Goal: Transaction & Acquisition: Purchase product/service

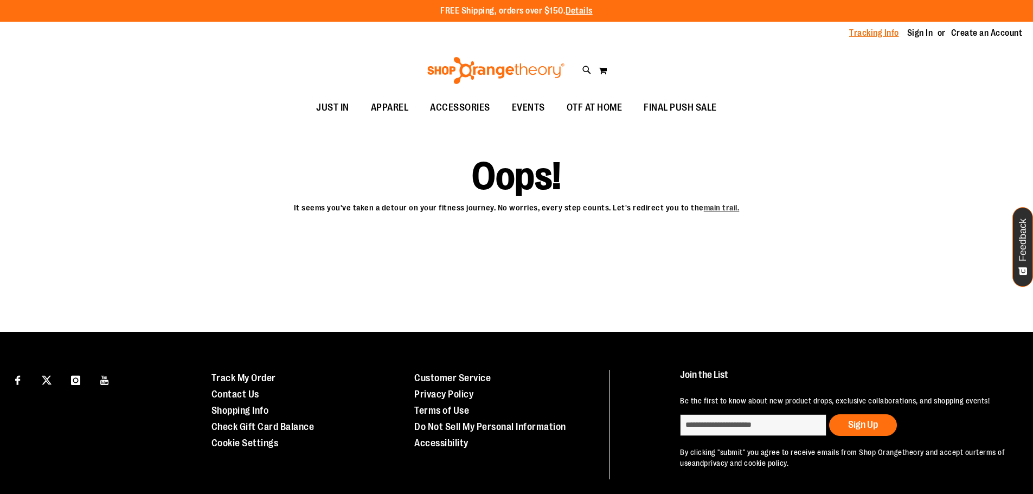
click at [860, 36] on link "Tracking Info" at bounding box center [874, 33] width 50 height 12
click at [379, 107] on span "APPAREL" at bounding box center [390, 107] width 38 height 24
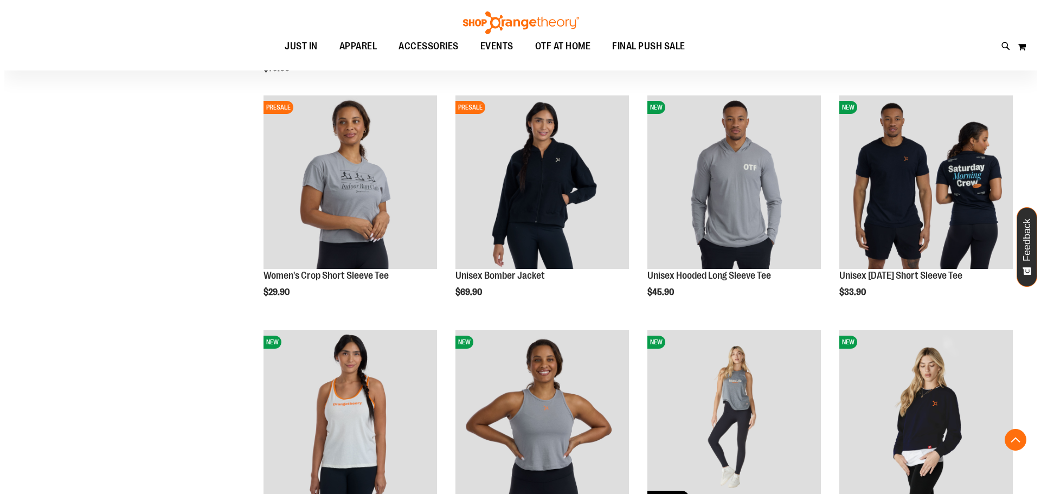
scroll to position [922, 0]
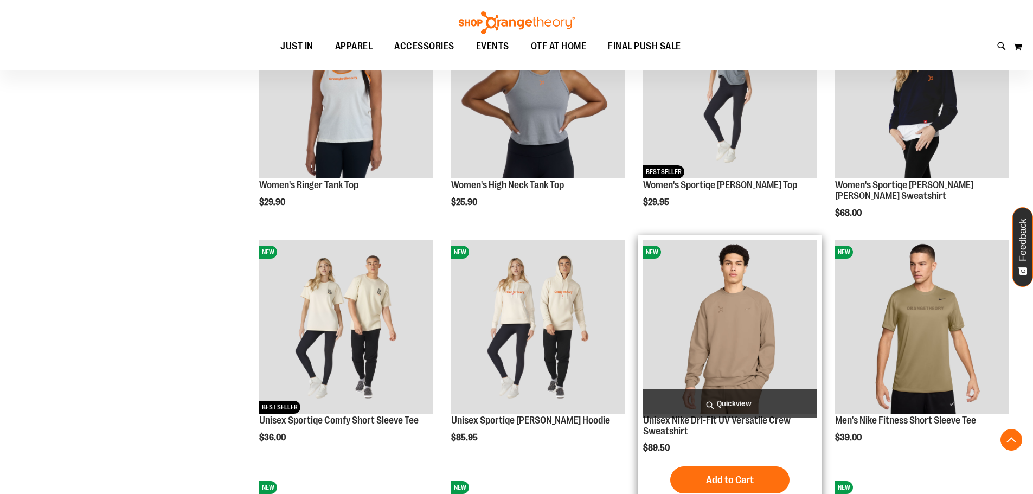
type input "**********"
click at [714, 417] on span "Quickview" at bounding box center [730, 403] width 174 height 29
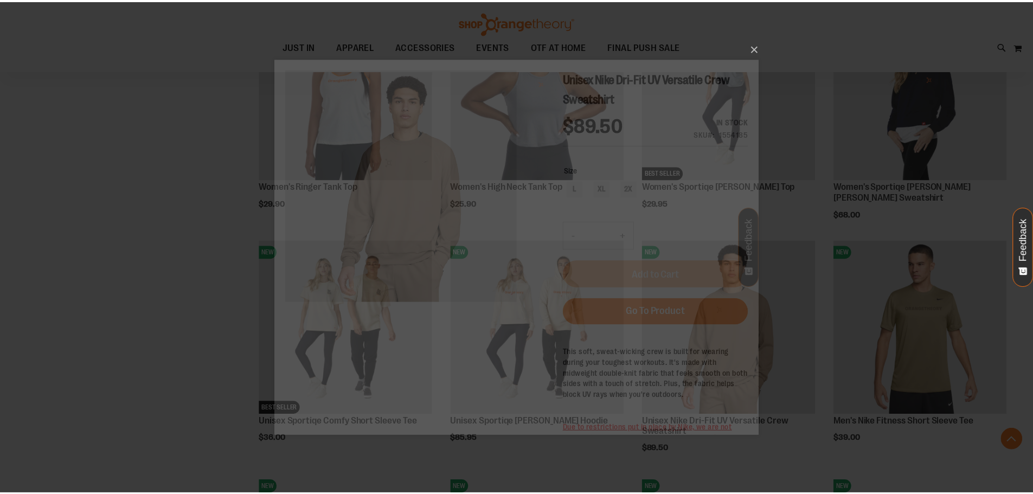
scroll to position [0, 0]
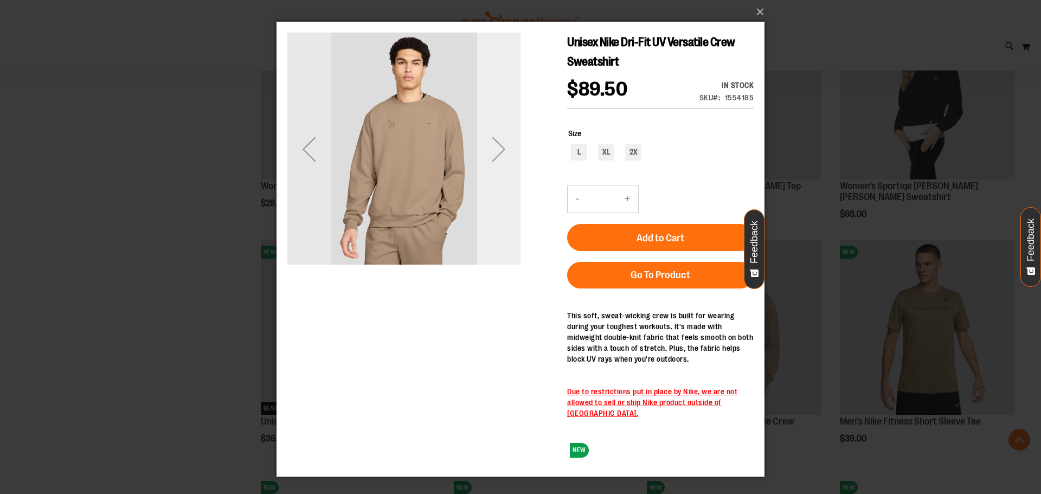
click at [491, 144] on div "Next" at bounding box center [498, 148] width 43 height 43
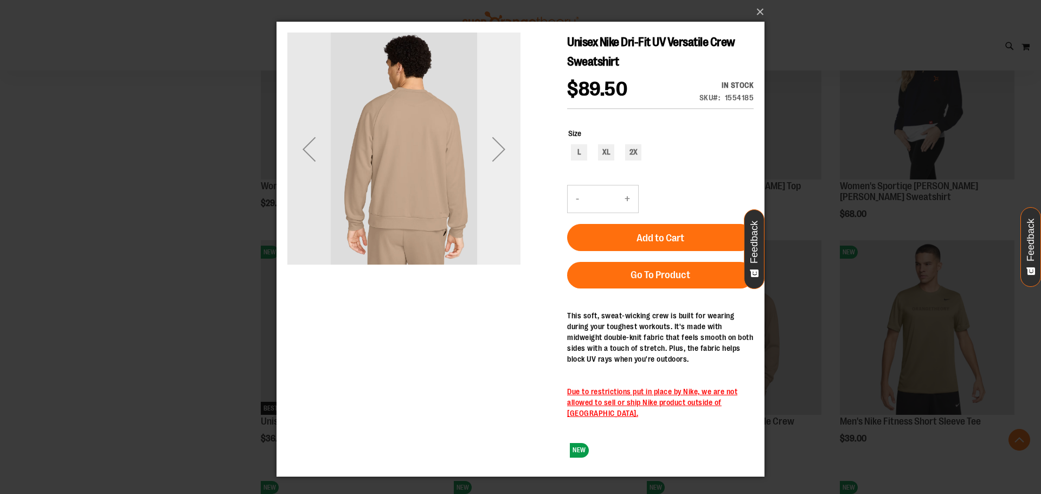
click at [497, 143] on div "Next" at bounding box center [498, 148] width 43 height 43
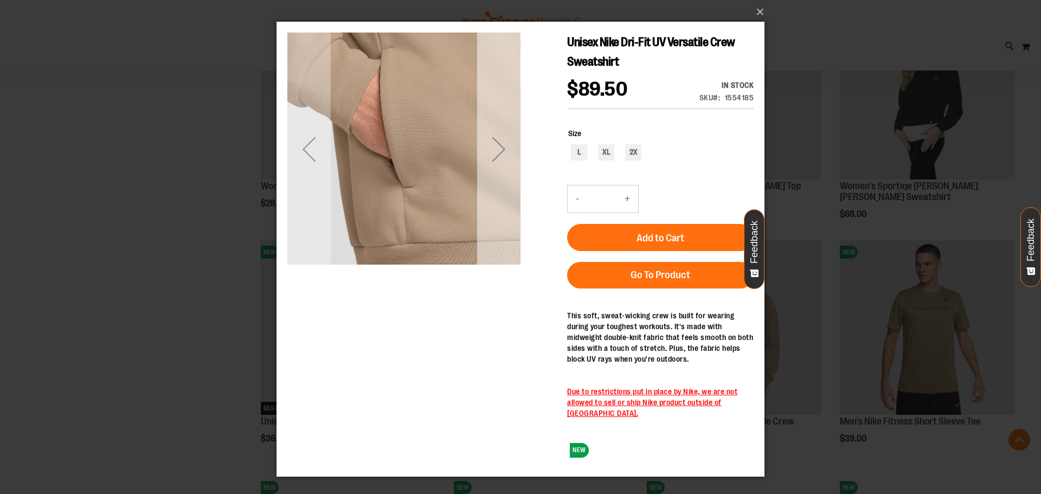
click at [497, 143] on div "Next" at bounding box center [498, 148] width 43 height 43
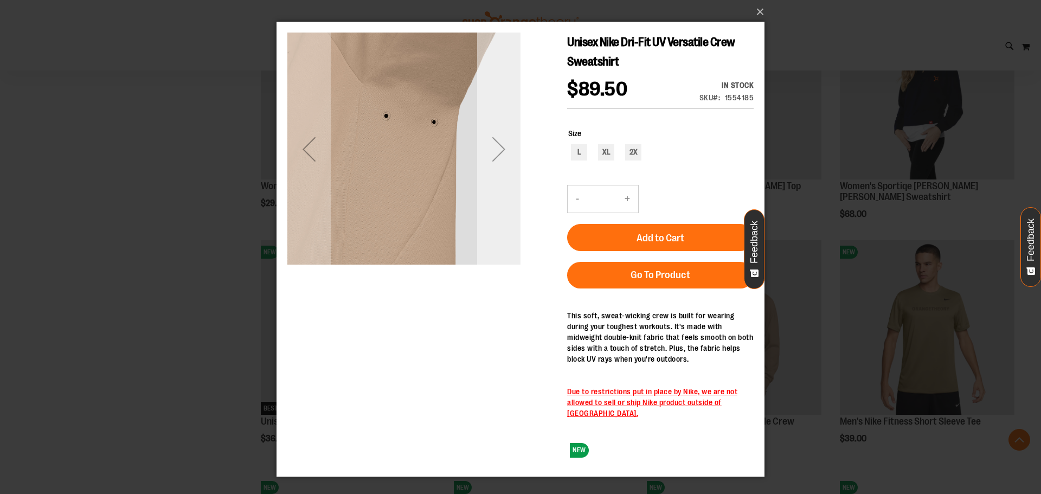
click at [497, 143] on div "Next" at bounding box center [498, 148] width 43 height 43
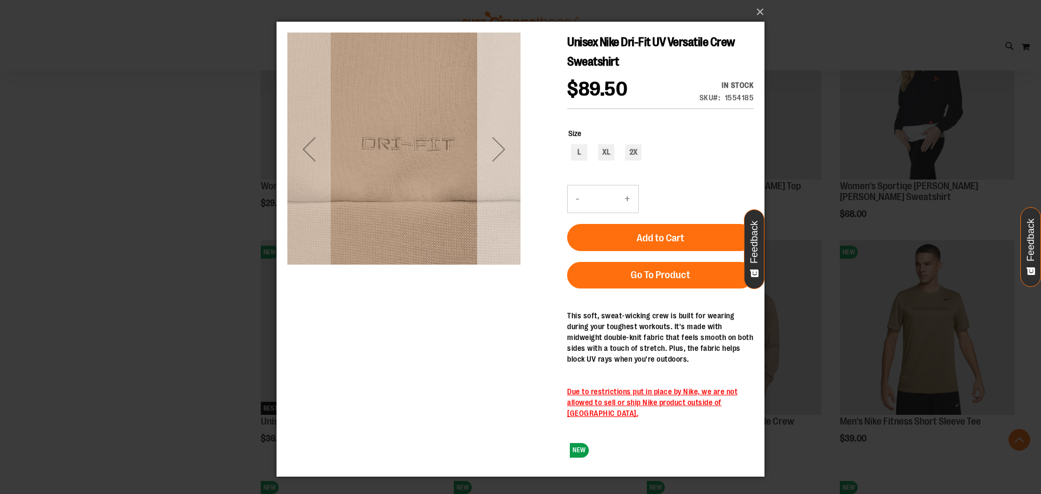
click at [497, 143] on div "Next" at bounding box center [498, 148] width 43 height 43
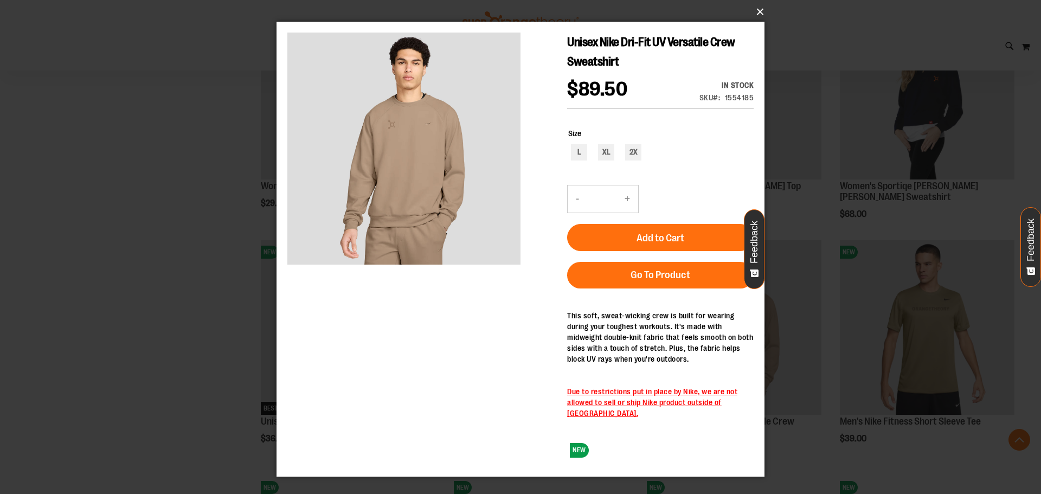
click at [759, 12] on button "×" at bounding box center [524, 12] width 488 height 24
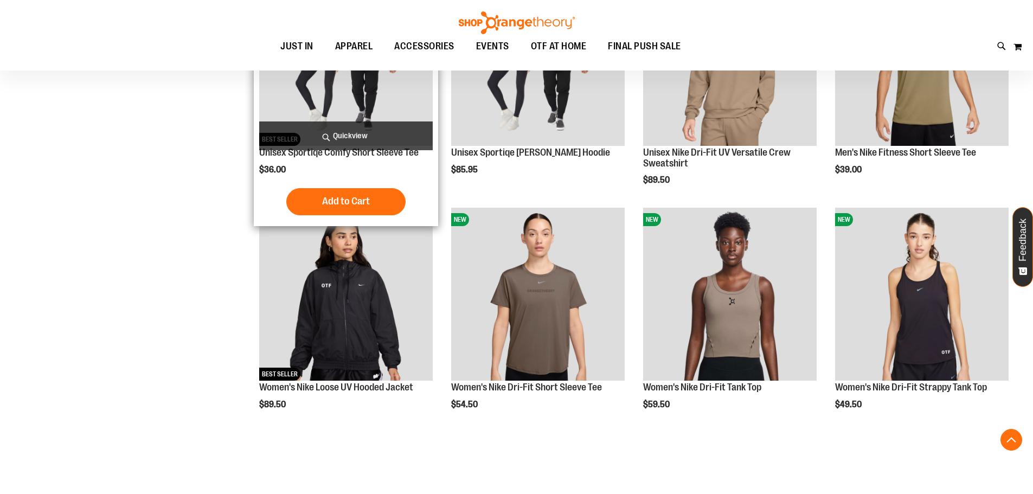
scroll to position [1193, 0]
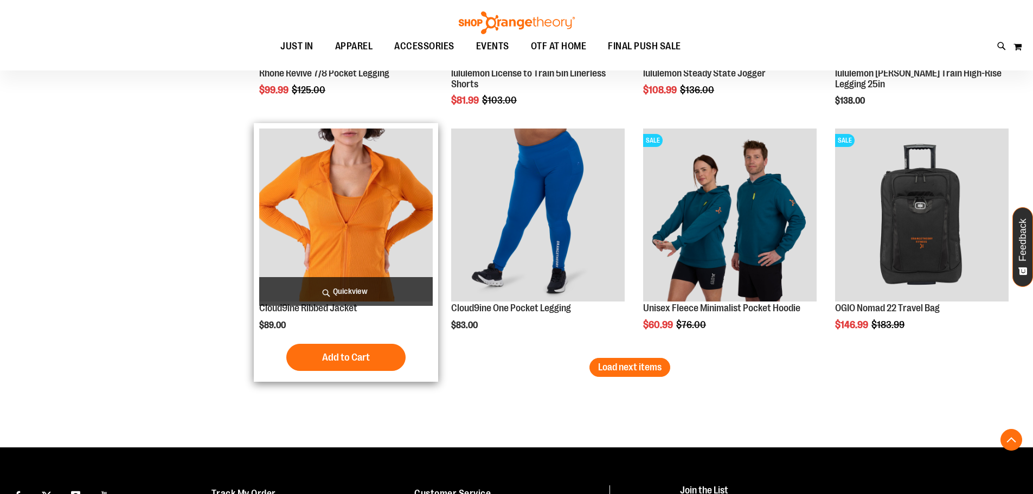
scroll to position [1952, 0]
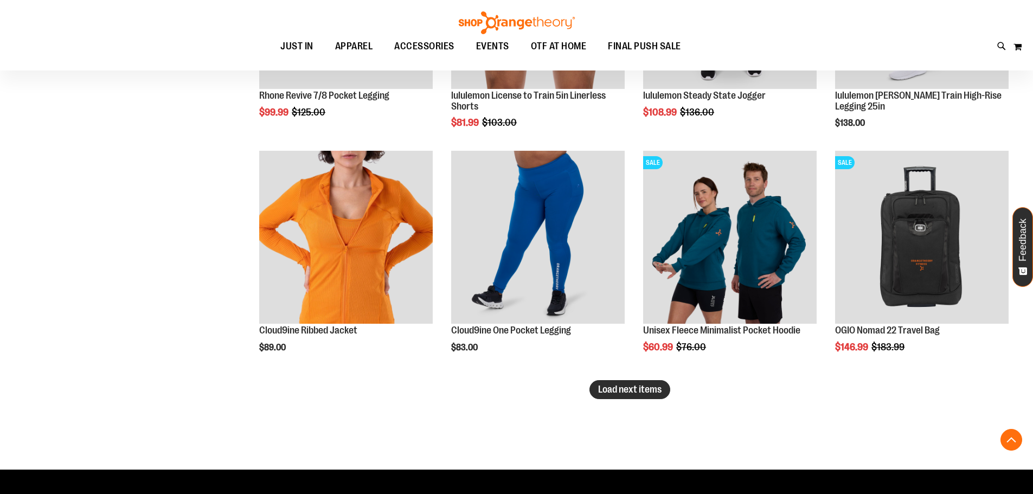
click at [654, 388] on span "Load next items" at bounding box center [629, 389] width 63 height 11
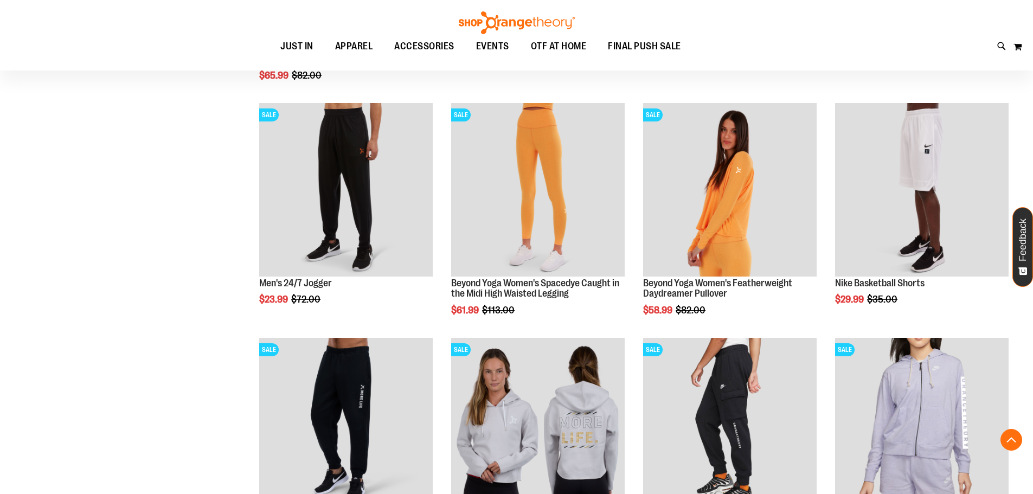
scroll to position [2711, 0]
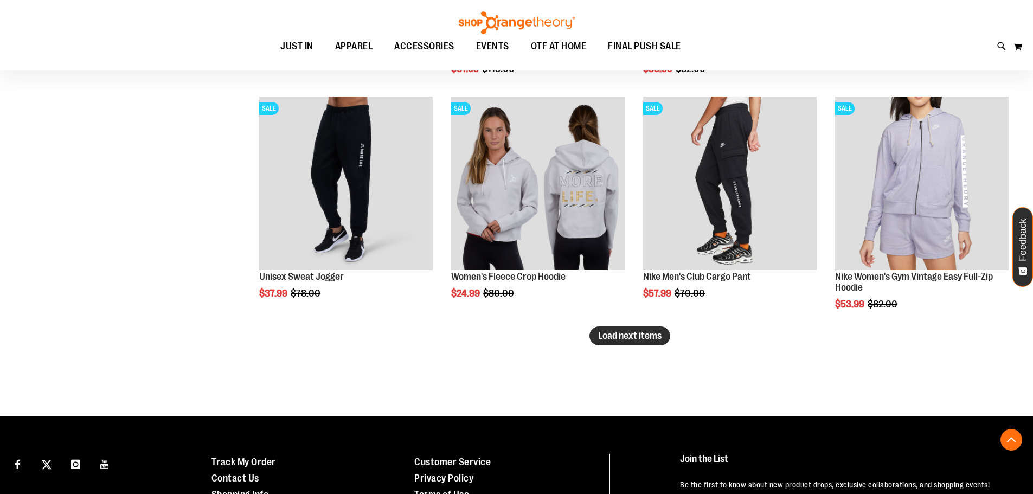
click at [643, 332] on span "Load next items" at bounding box center [629, 335] width 63 height 11
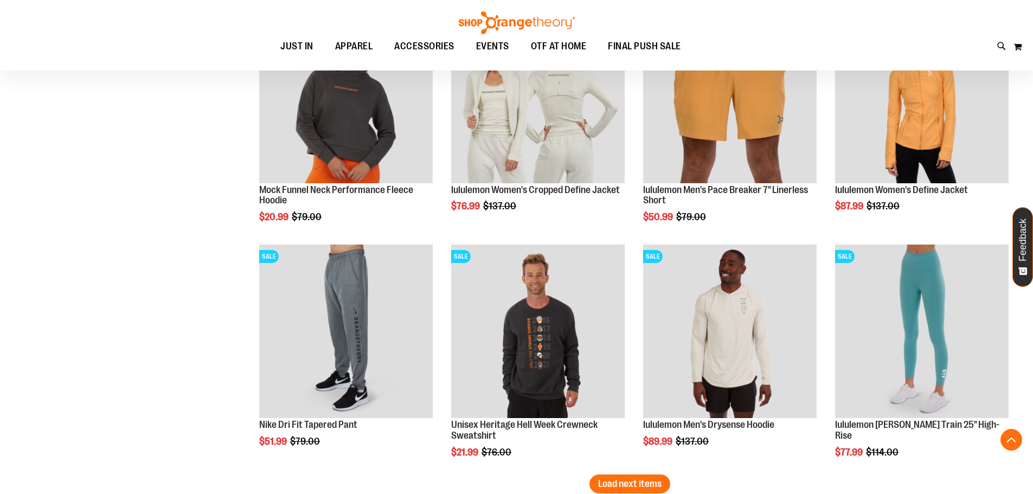
scroll to position [3417, 0]
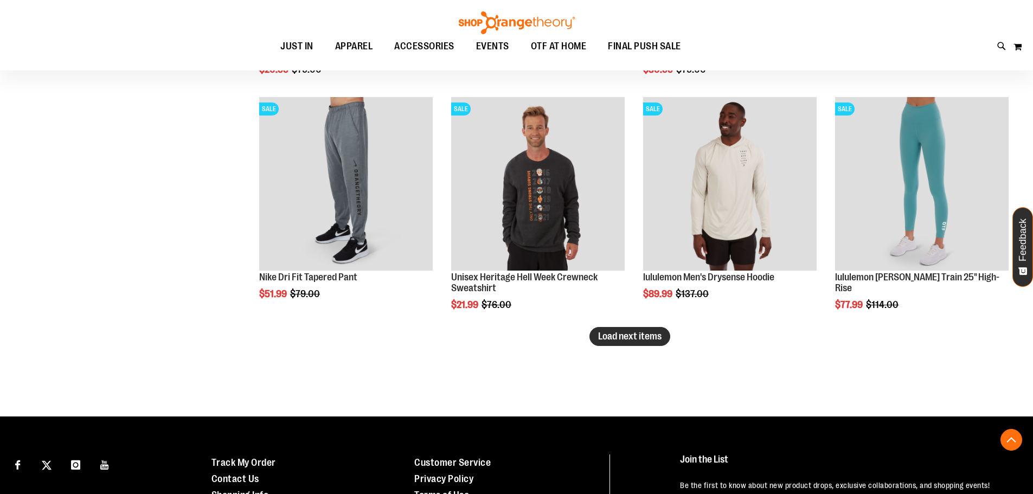
click at [670, 337] on button "Load next items" at bounding box center [630, 336] width 81 height 19
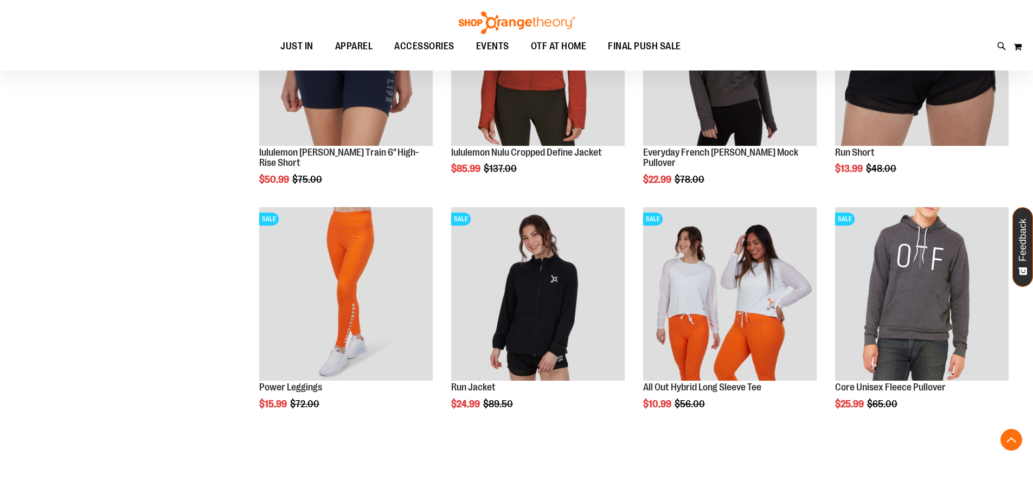
scroll to position [4013, 0]
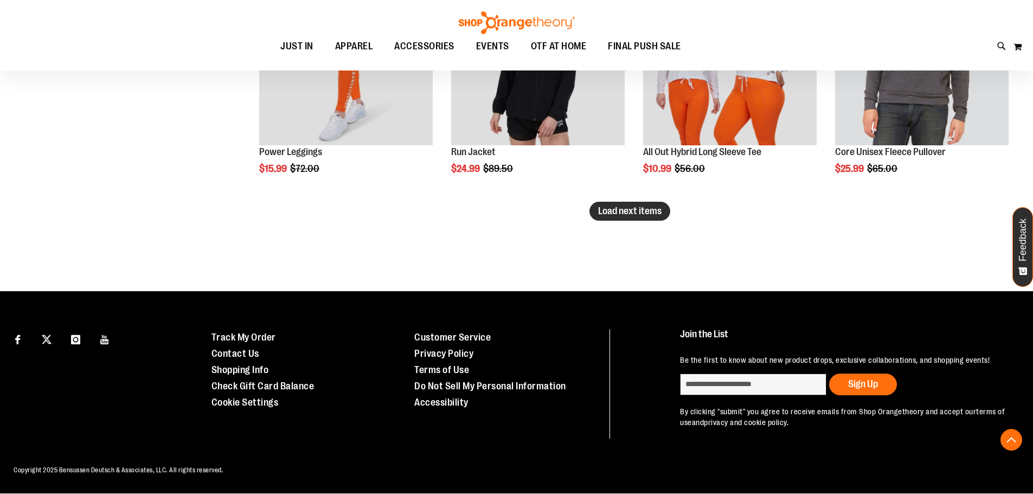
click at [656, 206] on span "Load next items" at bounding box center [629, 211] width 63 height 11
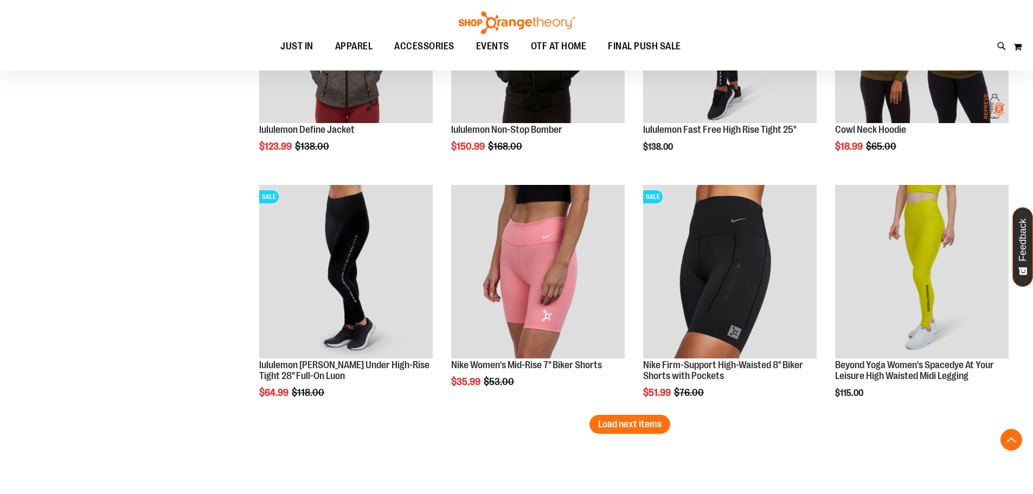
scroll to position [4855, 0]
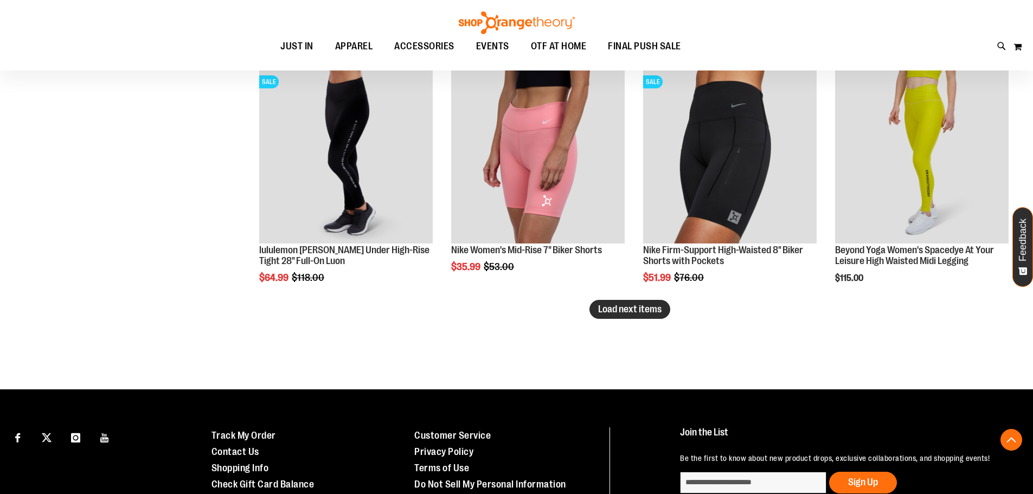
click at [657, 308] on span "Load next items" at bounding box center [629, 309] width 63 height 11
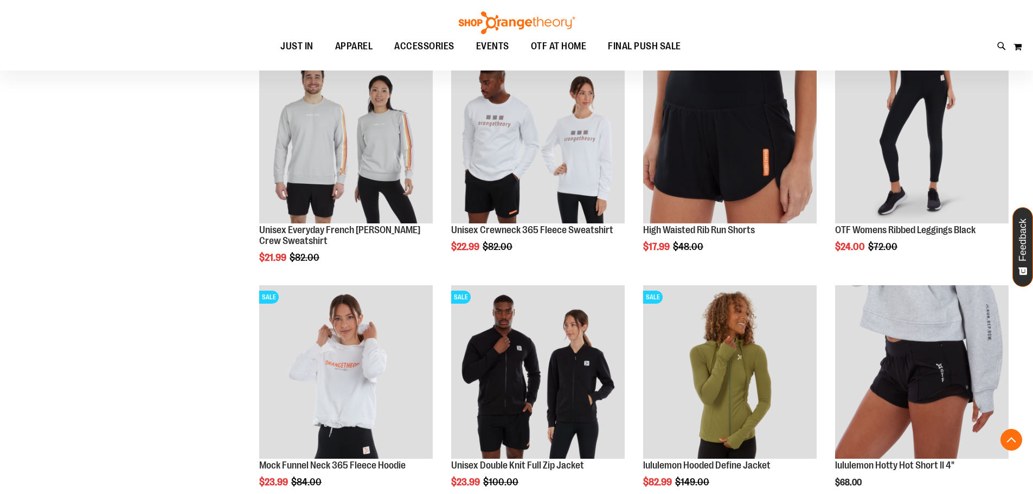
scroll to position [5343, 0]
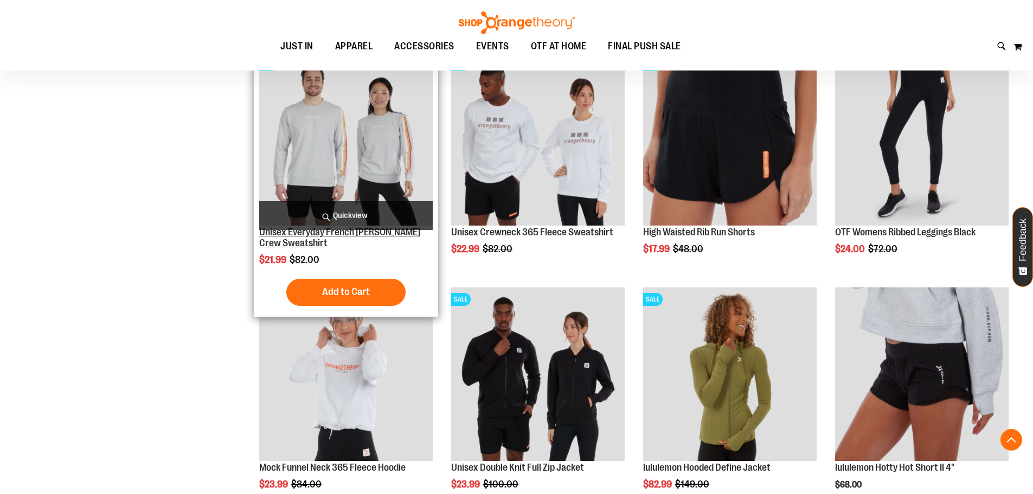
click at [297, 238] on link "Unisex Everyday French [PERSON_NAME] Crew Sweatshirt" at bounding box center [339, 238] width 161 height 22
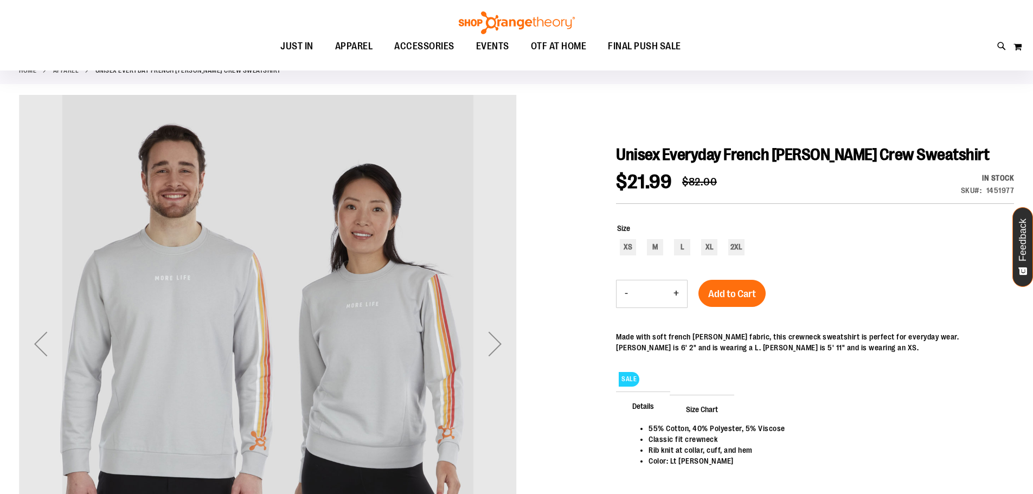
scroll to position [162, 0]
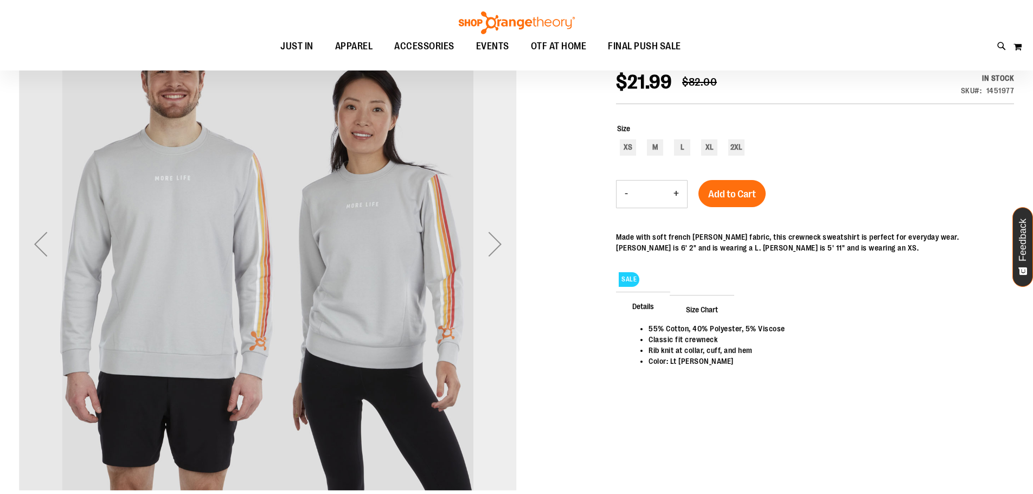
type input "**********"
click at [489, 250] on div "Next" at bounding box center [495, 243] width 43 height 43
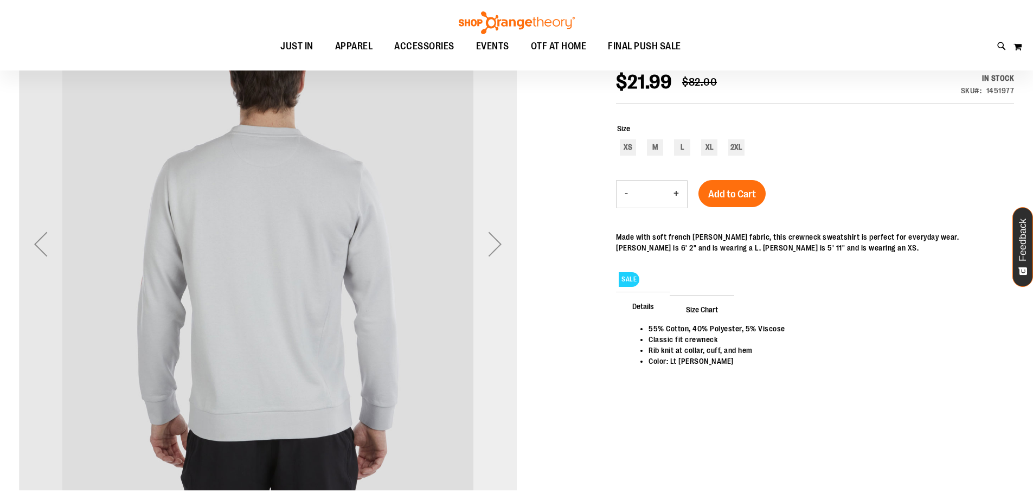
click at [487, 256] on div "Next" at bounding box center [495, 243] width 43 height 43
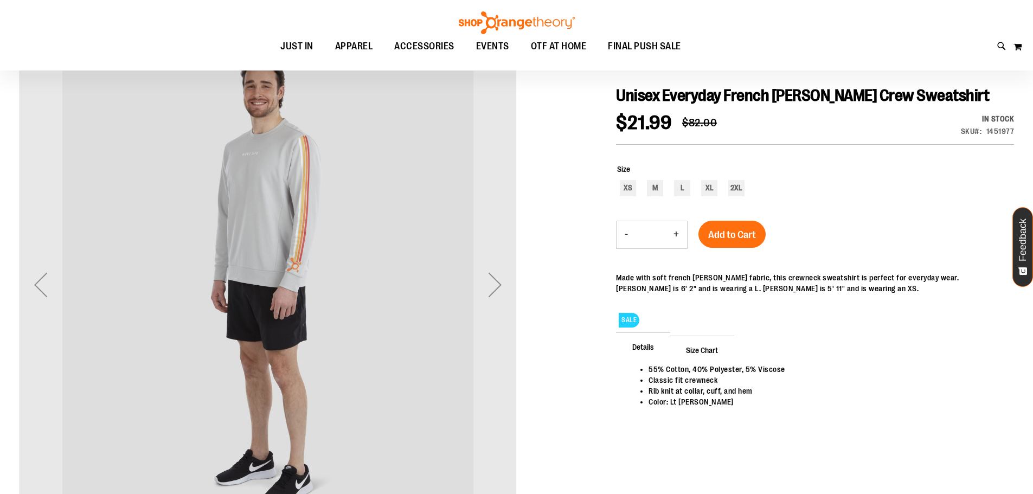
scroll to position [108, 0]
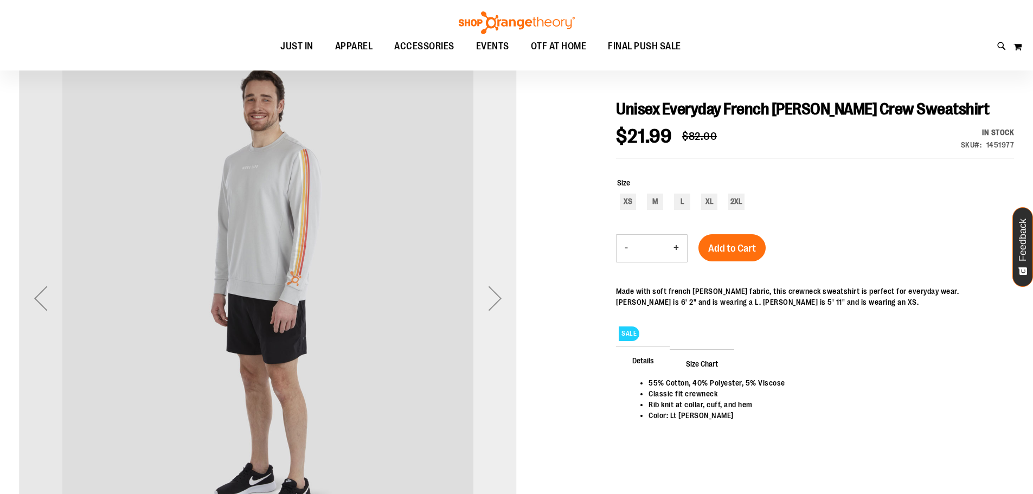
click at [490, 295] on div "Next" at bounding box center [495, 298] width 43 height 43
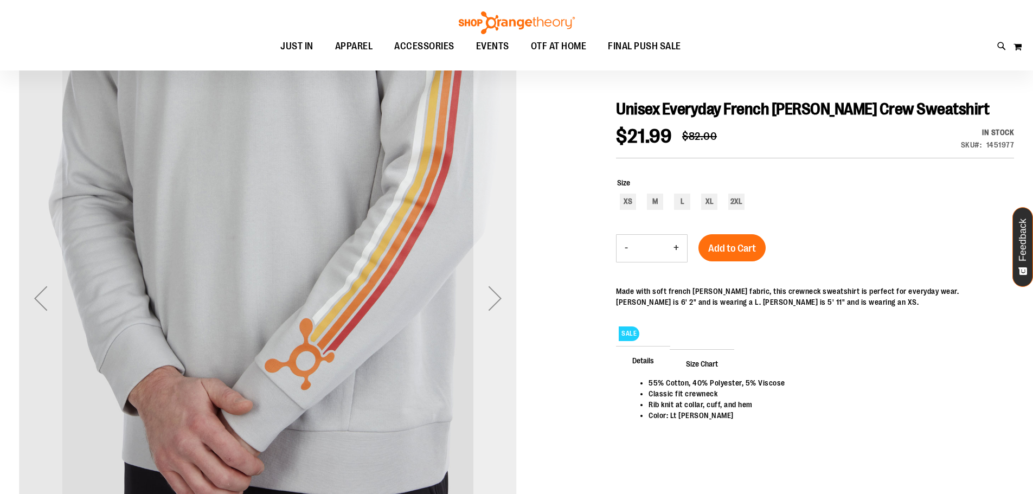
click at [490, 295] on div "Next" at bounding box center [495, 298] width 43 height 43
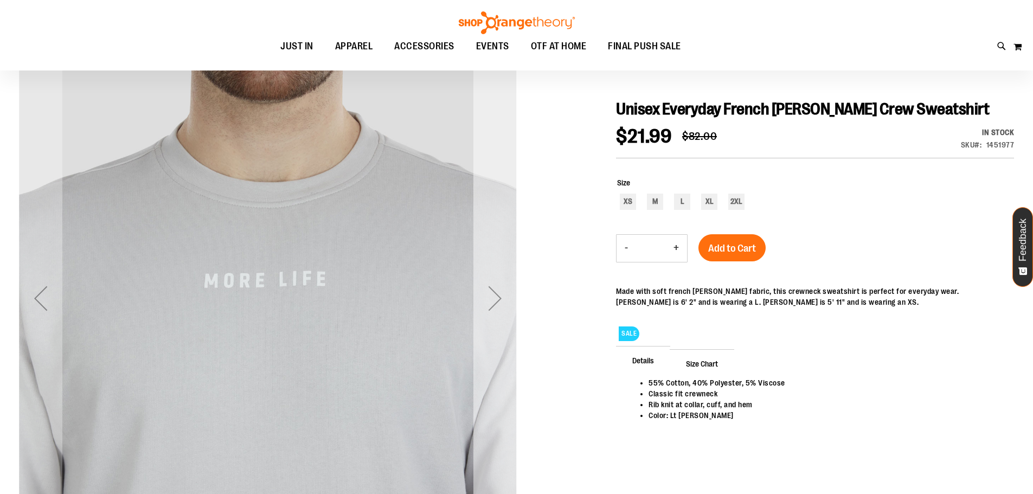
click at [490, 295] on div "Next" at bounding box center [495, 298] width 43 height 43
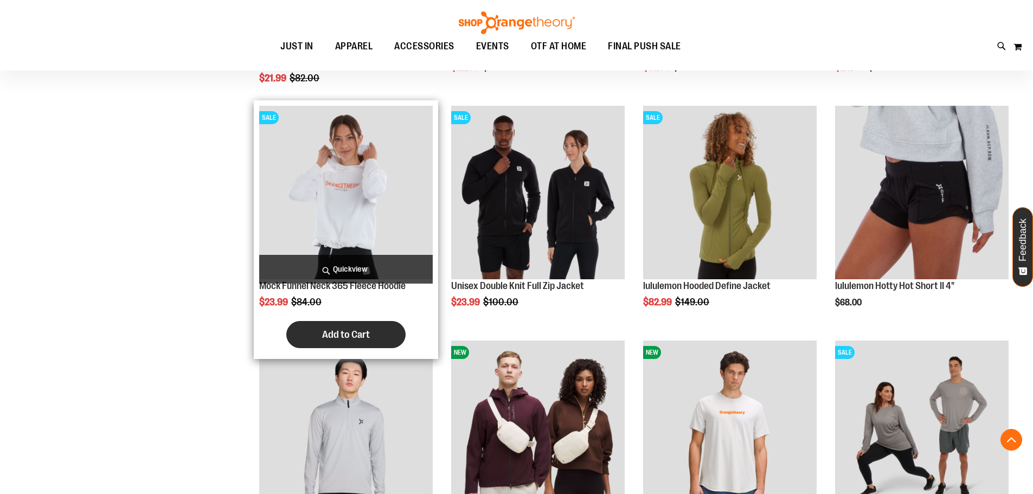
scroll to position [792, 0]
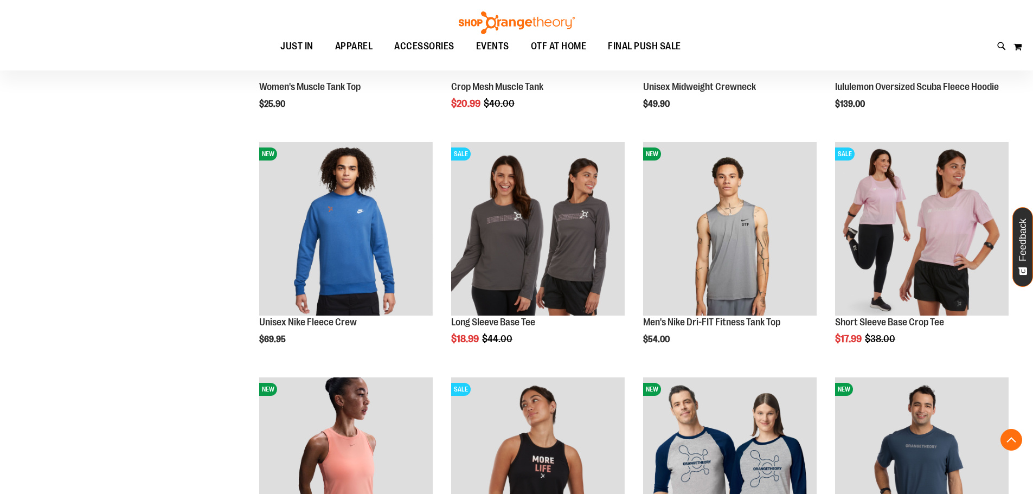
scroll to position [2094, 0]
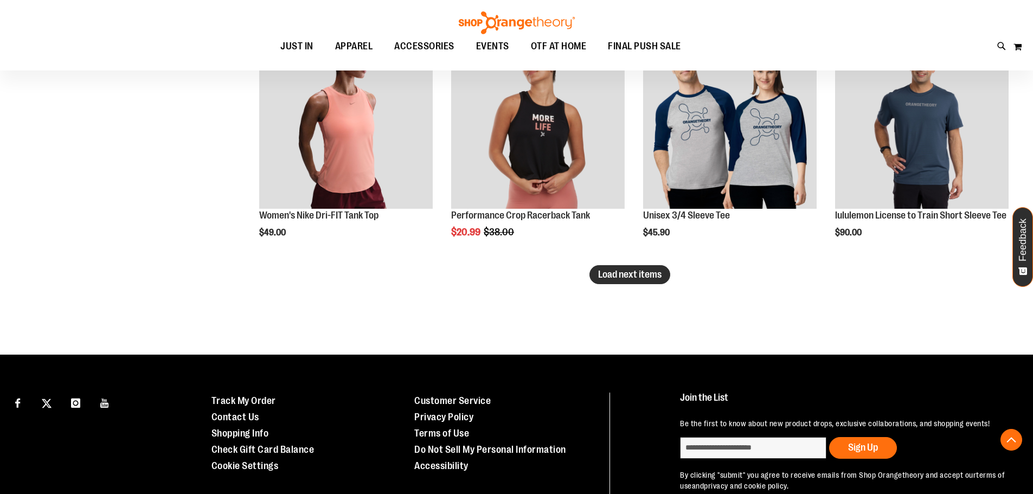
type input "**********"
click at [648, 279] on span "Load next items" at bounding box center [629, 274] width 63 height 11
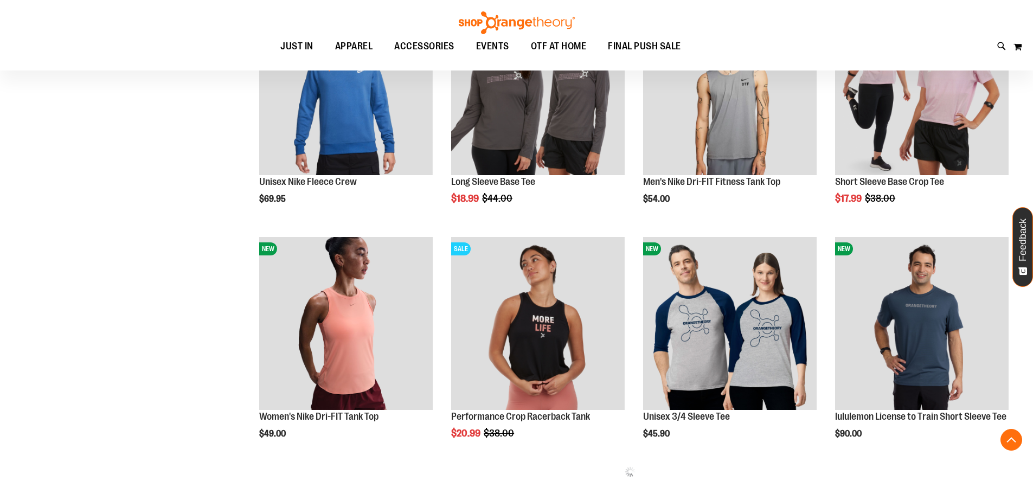
scroll to position [1726, 0]
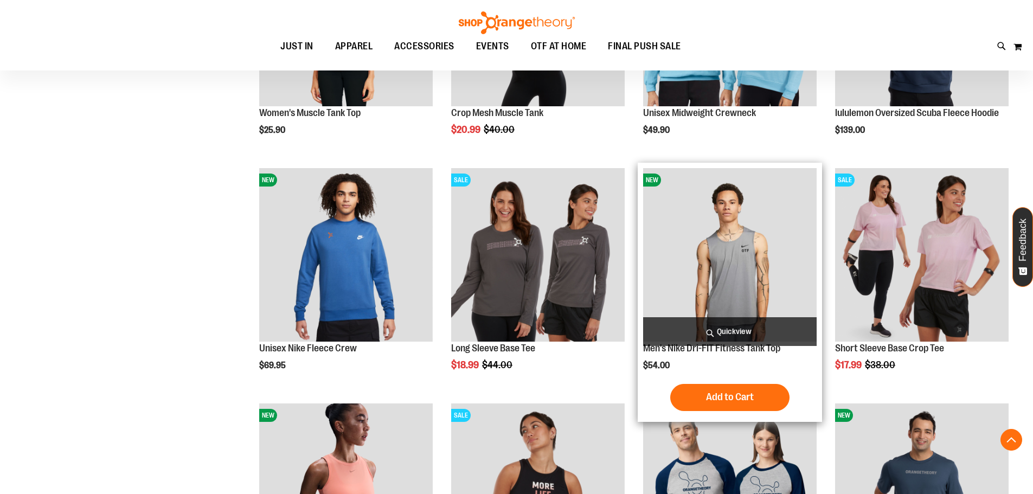
click at [731, 241] on img "product" at bounding box center [730, 255] width 174 height 174
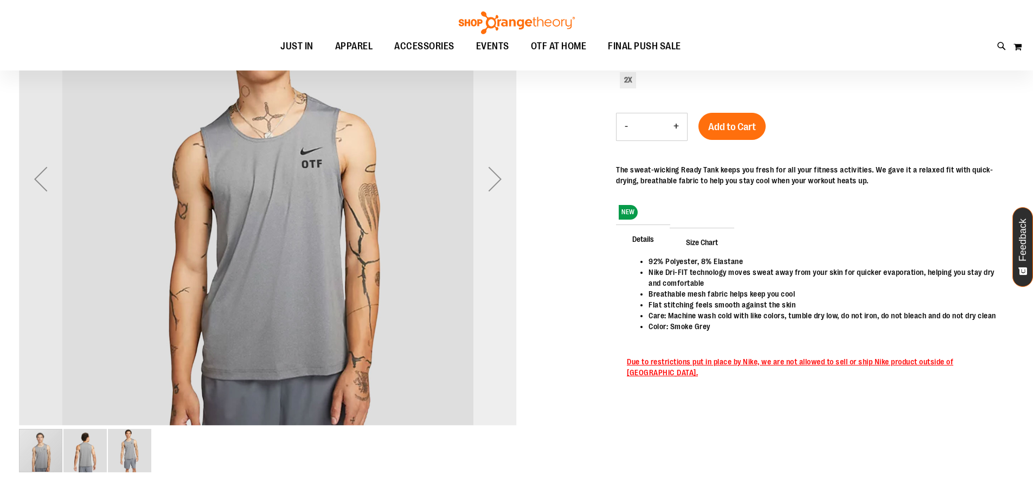
scroll to position [53, 0]
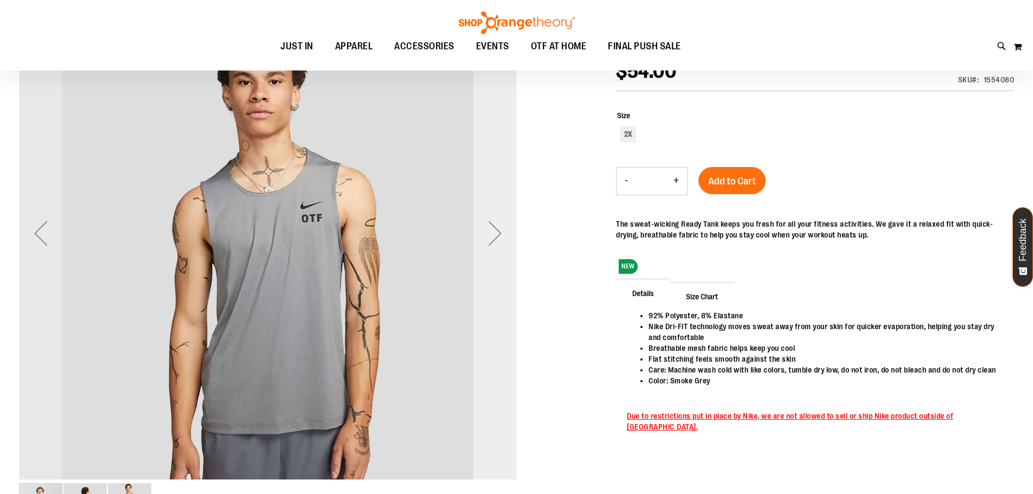
type input "**********"
click at [496, 241] on div "Next" at bounding box center [495, 233] width 43 height 43
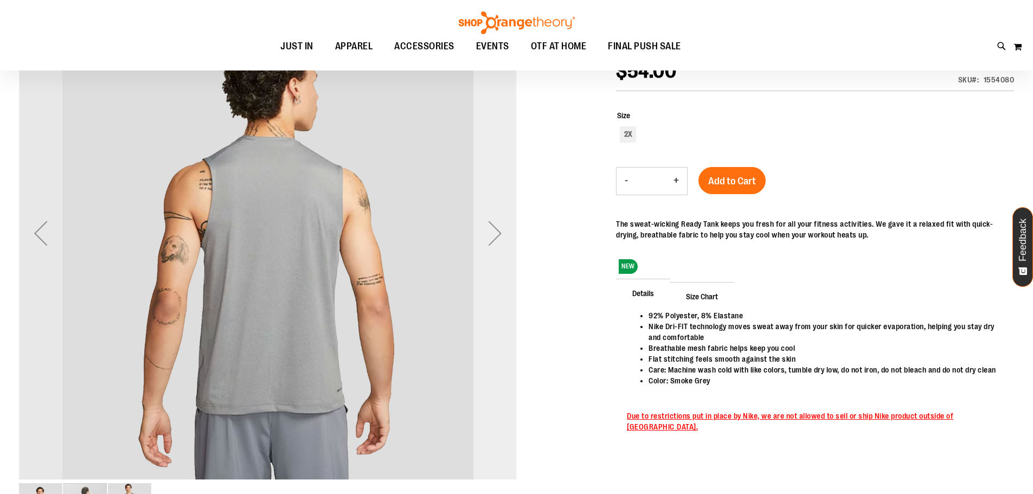
click at [496, 241] on div "Next" at bounding box center [495, 233] width 43 height 43
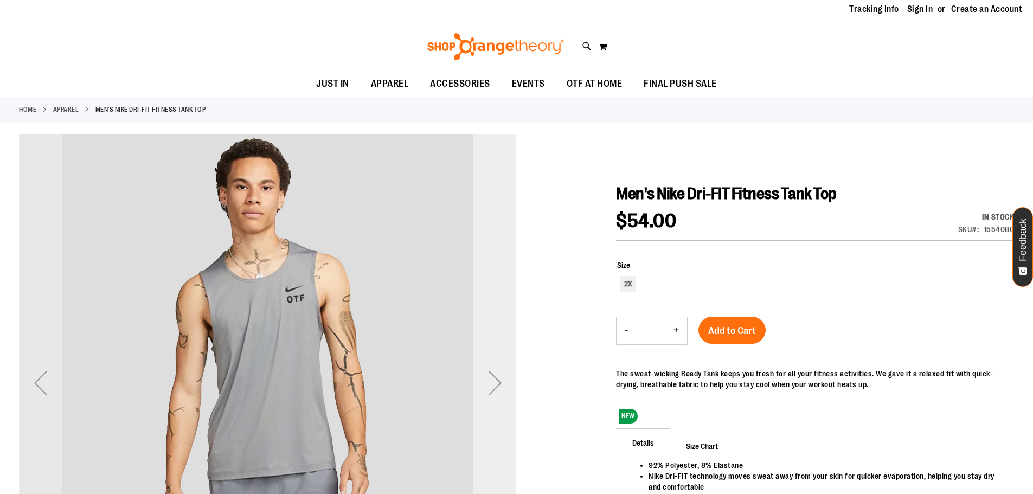
scroll to position [54, 0]
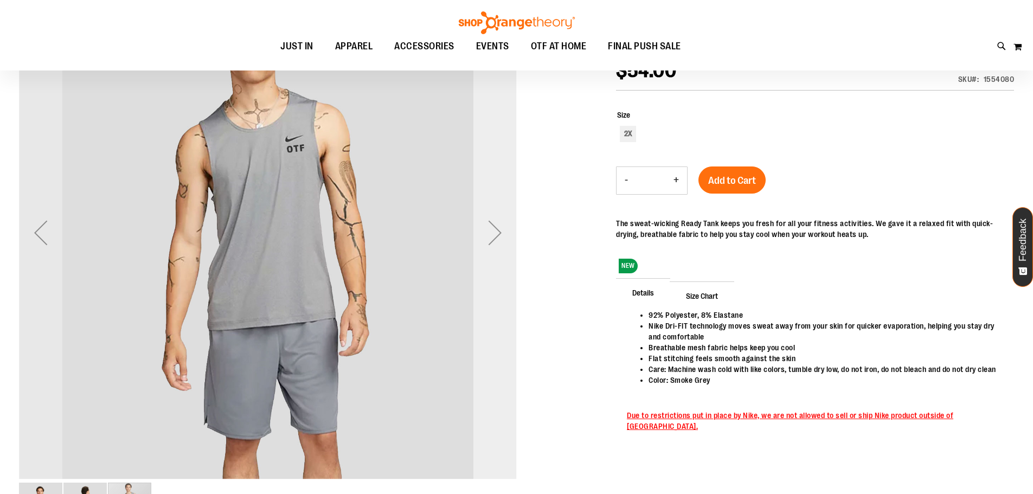
click at [494, 241] on div "Next" at bounding box center [495, 232] width 43 height 43
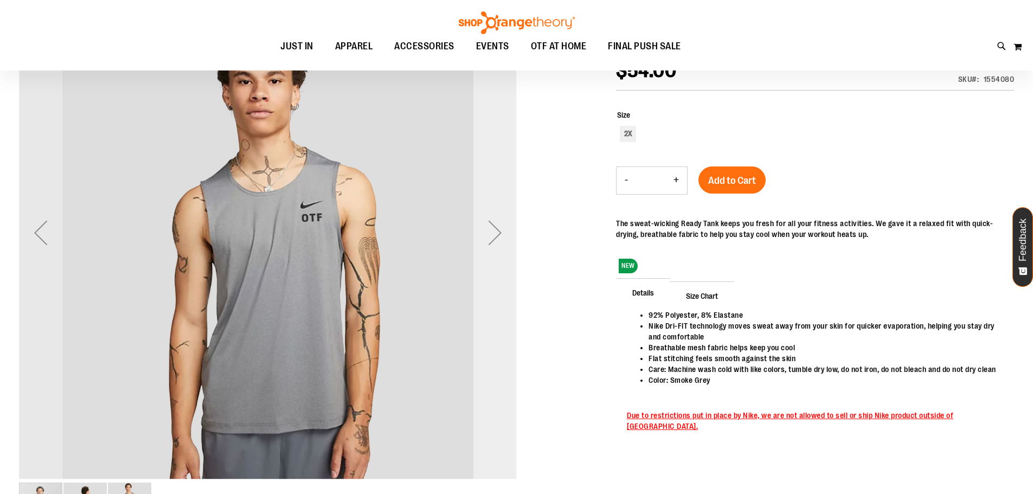
click at [494, 241] on div "Next" at bounding box center [495, 232] width 43 height 43
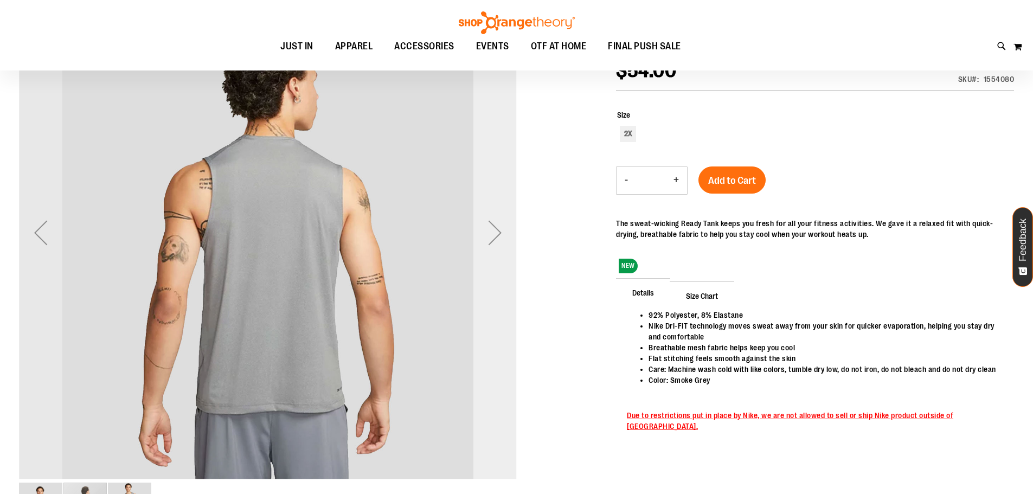
click at [494, 241] on div "Next" at bounding box center [495, 232] width 43 height 43
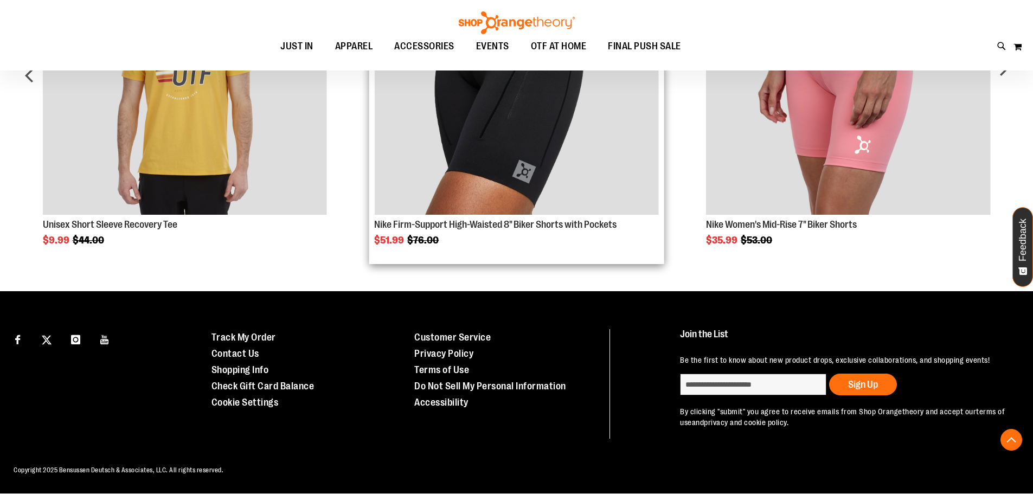
scroll to position [297, 0]
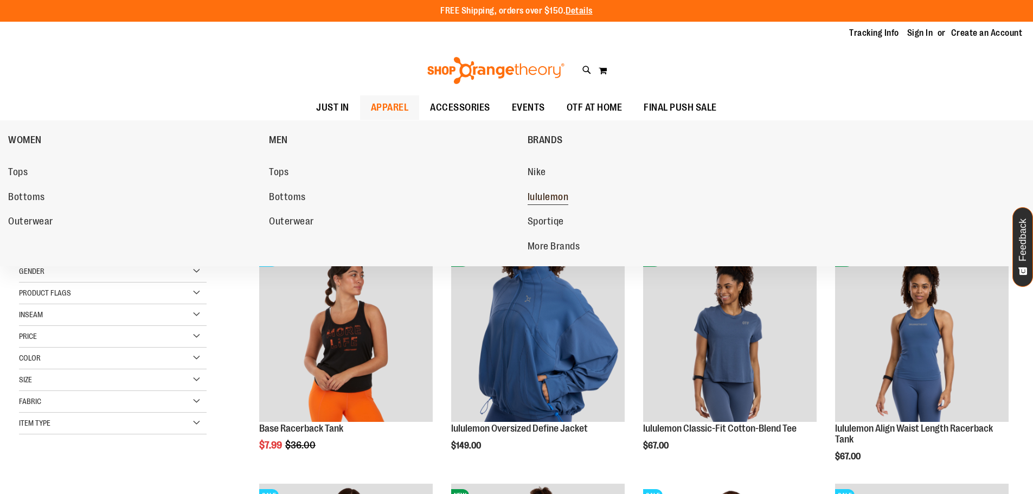
type input "**********"
click at [543, 197] on span "lululemon" at bounding box center [548, 198] width 41 height 14
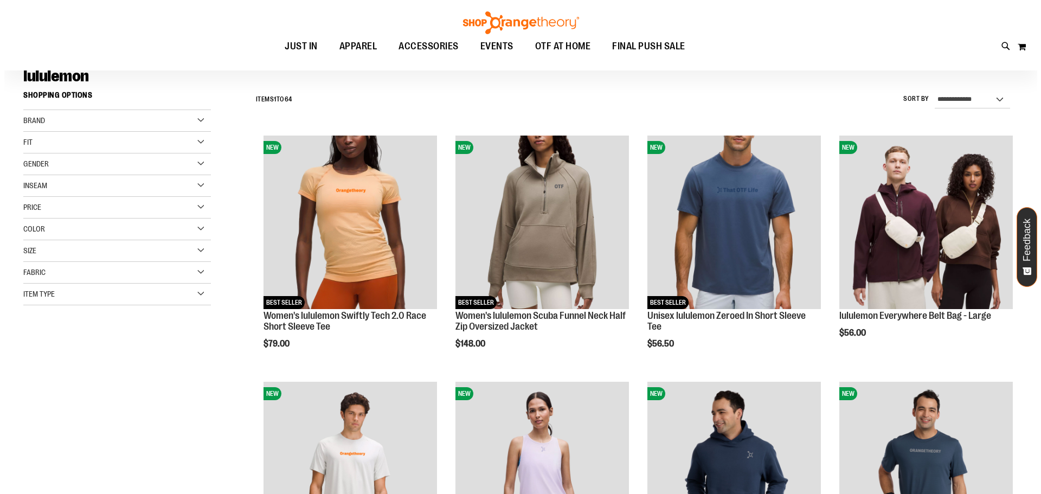
scroll to position [108, 0]
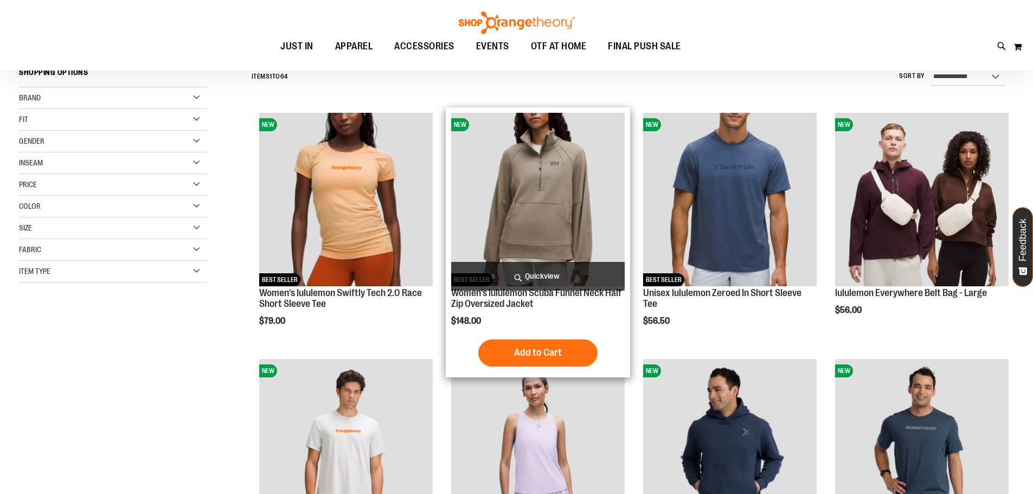
type input "**********"
click at [539, 273] on span "Quickview" at bounding box center [538, 276] width 174 height 29
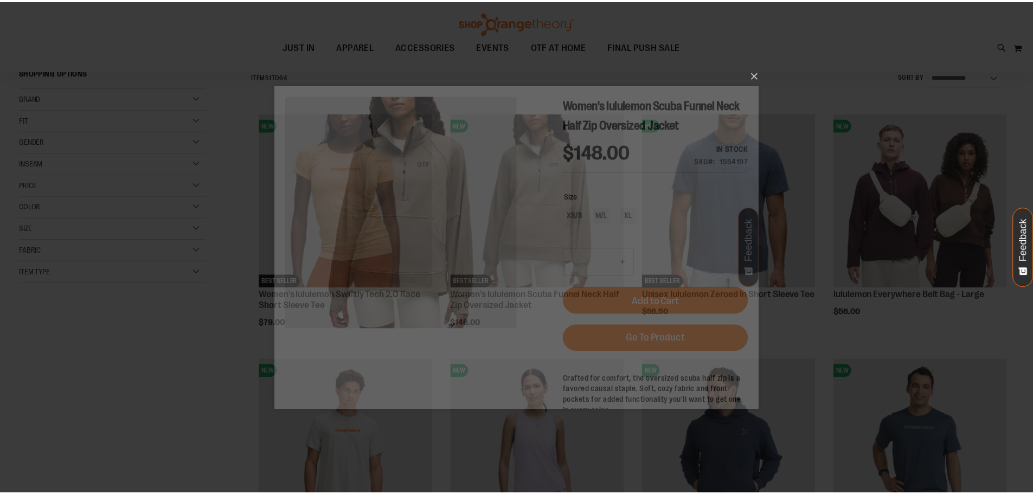
scroll to position [0, 0]
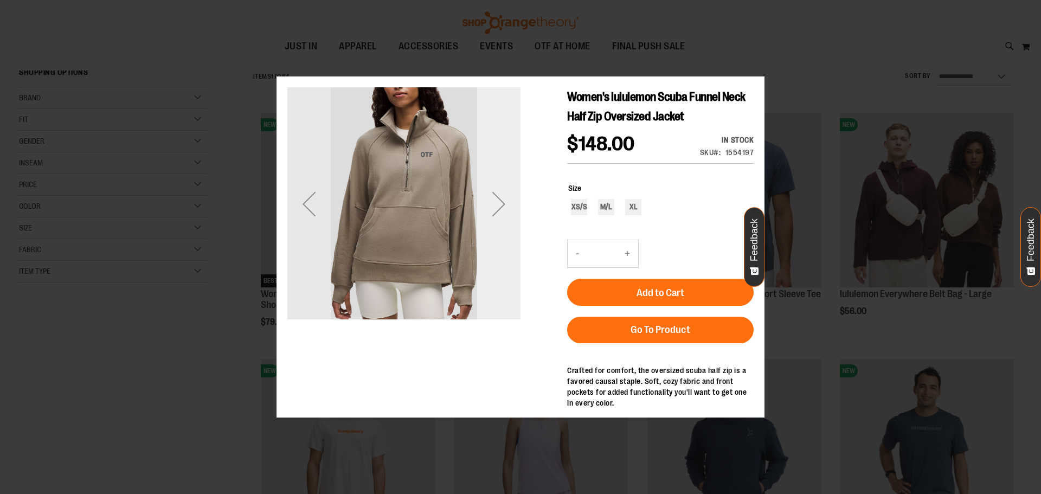
click at [496, 231] on div "Next" at bounding box center [498, 203] width 43 height 233
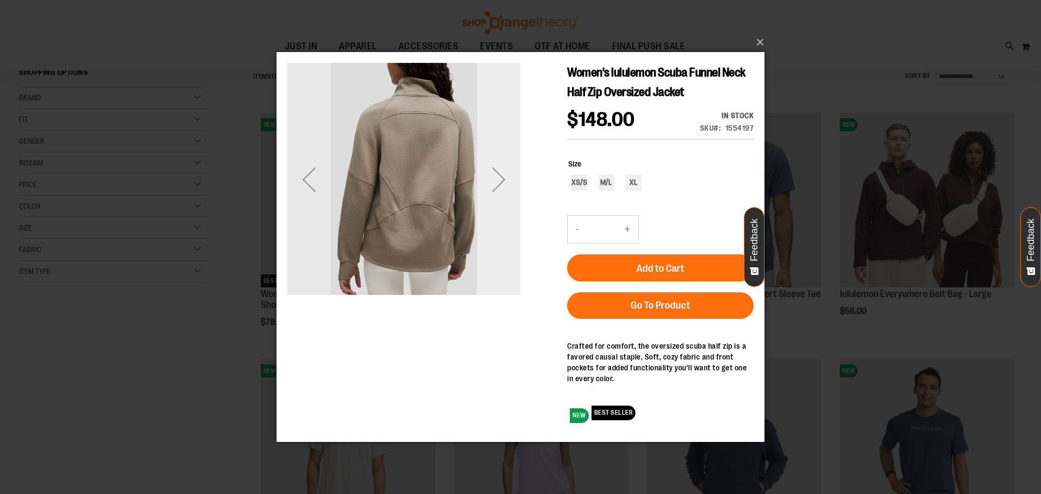
click at [505, 178] on div "Next" at bounding box center [498, 178] width 43 height 43
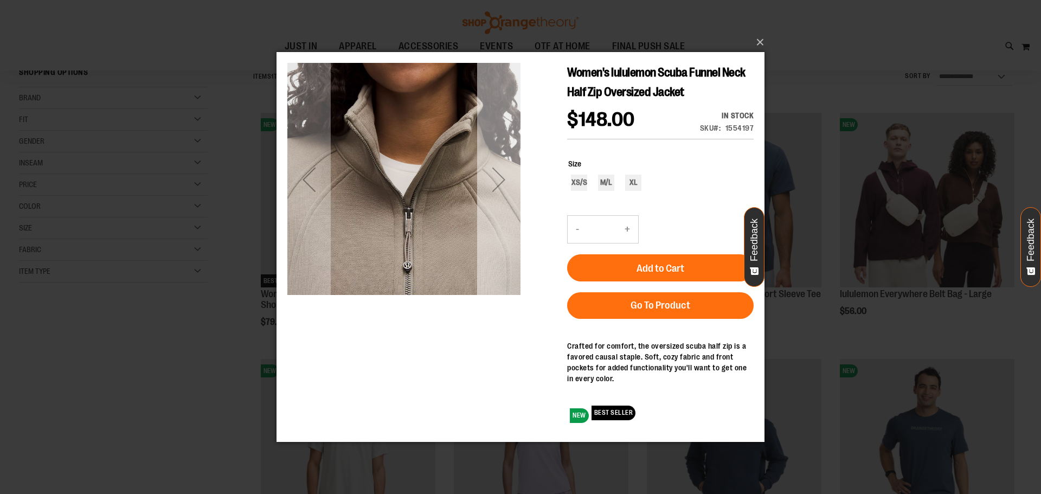
click at [505, 178] on div "Next" at bounding box center [498, 178] width 43 height 43
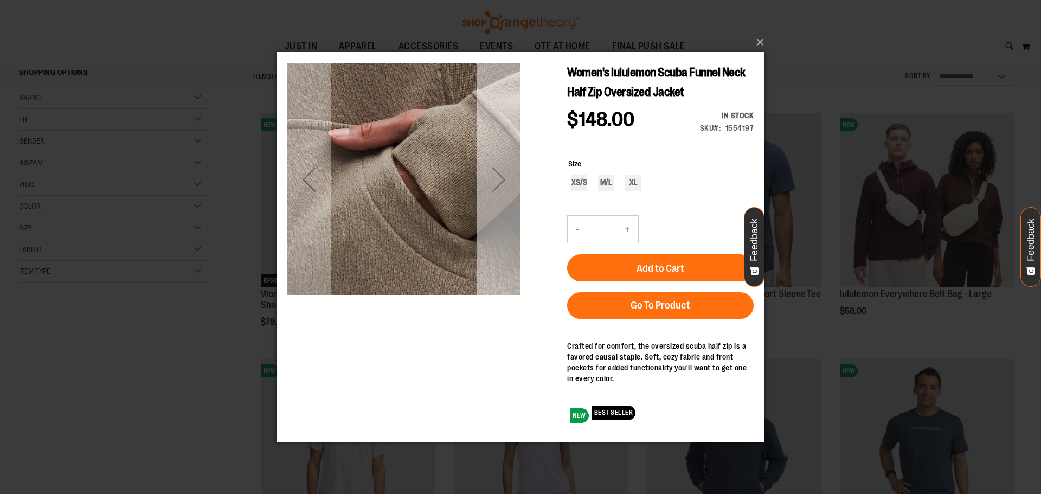
click at [505, 178] on div "Next" at bounding box center [498, 178] width 43 height 43
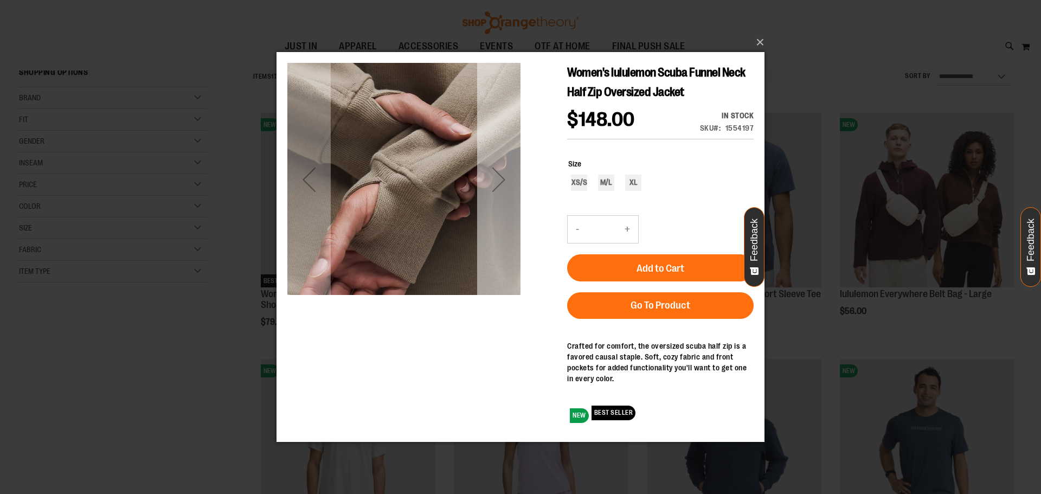
click at [505, 178] on div "Next" at bounding box center [498, 178] width 43 height 43
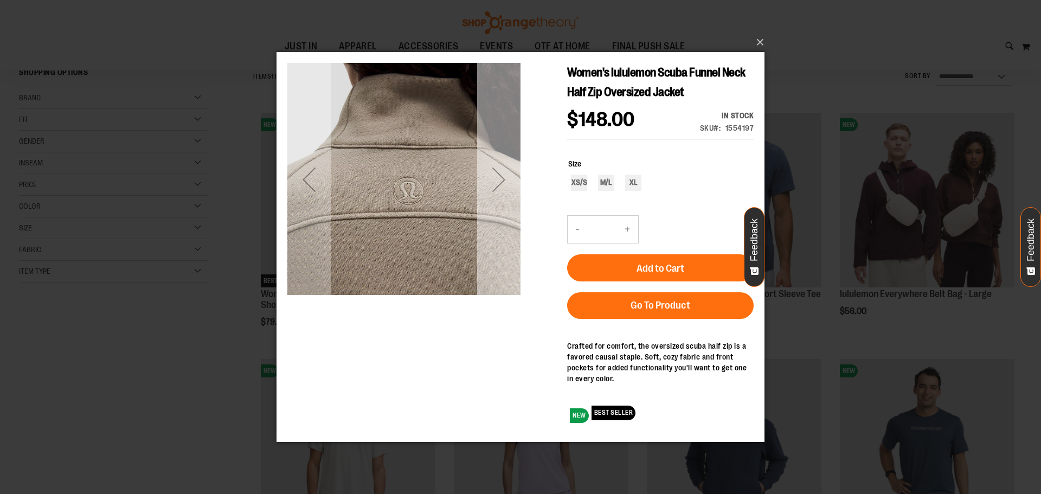
click at [505, 178] on div "Next" at bounding box center [498, 178] width 43 height 43
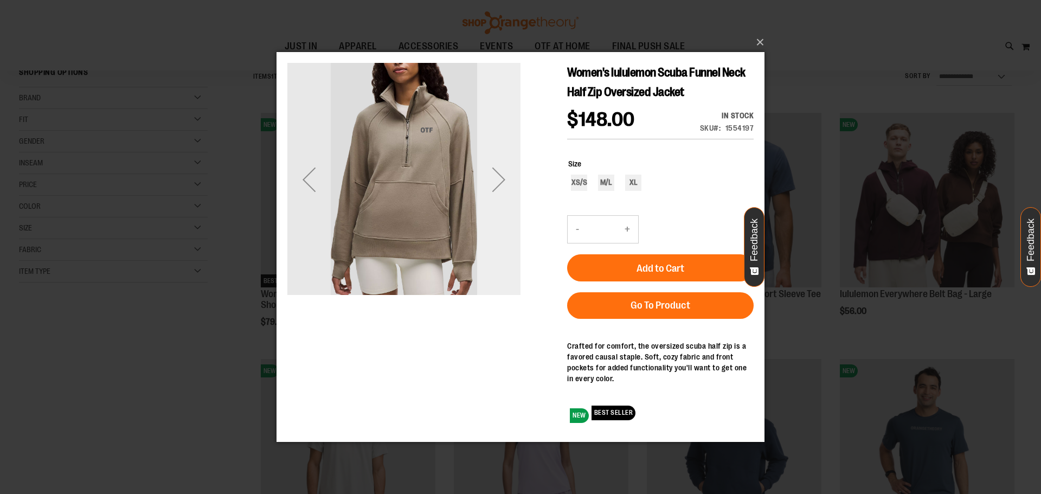
click at [505, 178] on div "Next" at bounding box center [498, 178] width 43 height 43
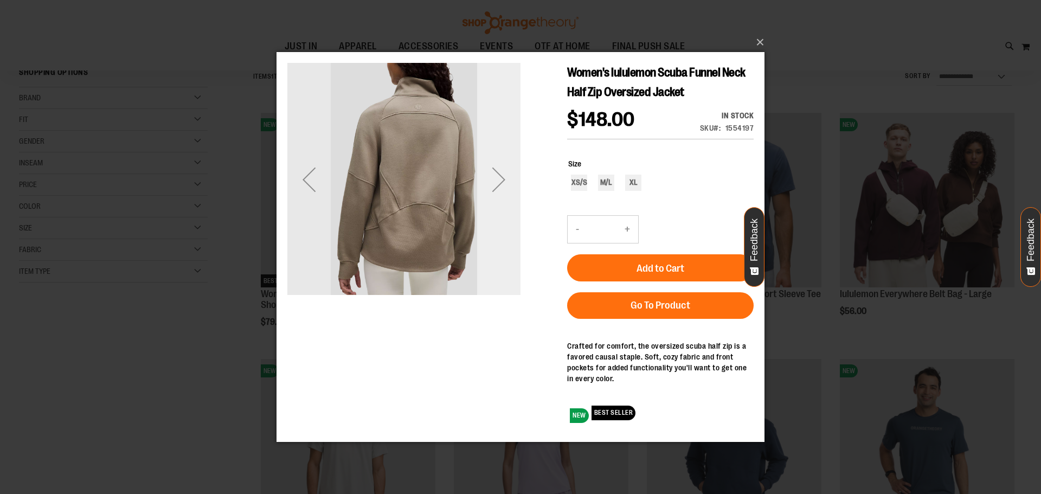
click at [505, 178] on div "Next" at bounding box center [498, 178] width 43 height 43
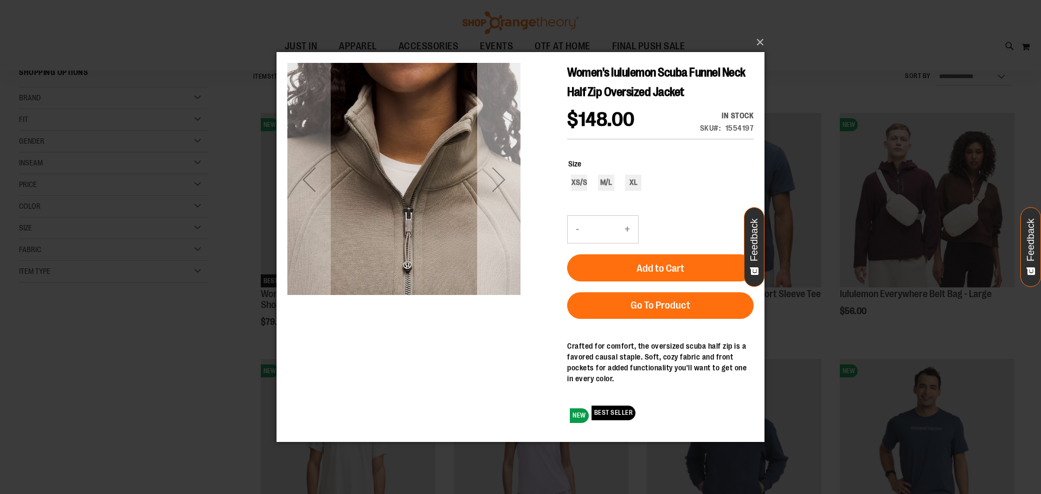
click at [505, 178] on div "Next" at bounding box center [498, 178] width 43 height 43
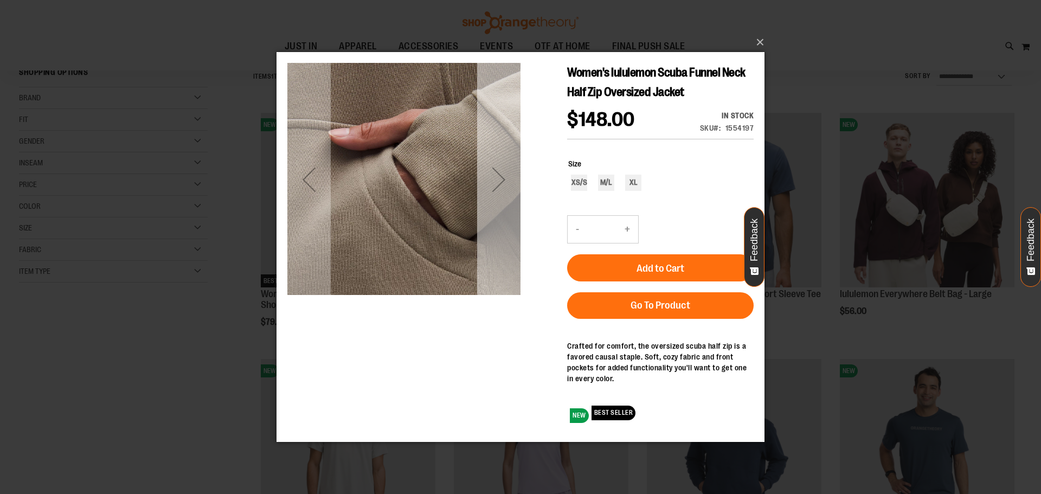
click at [505, 178] on div "Next" at bounding box center [498, 178] width 43 height 43
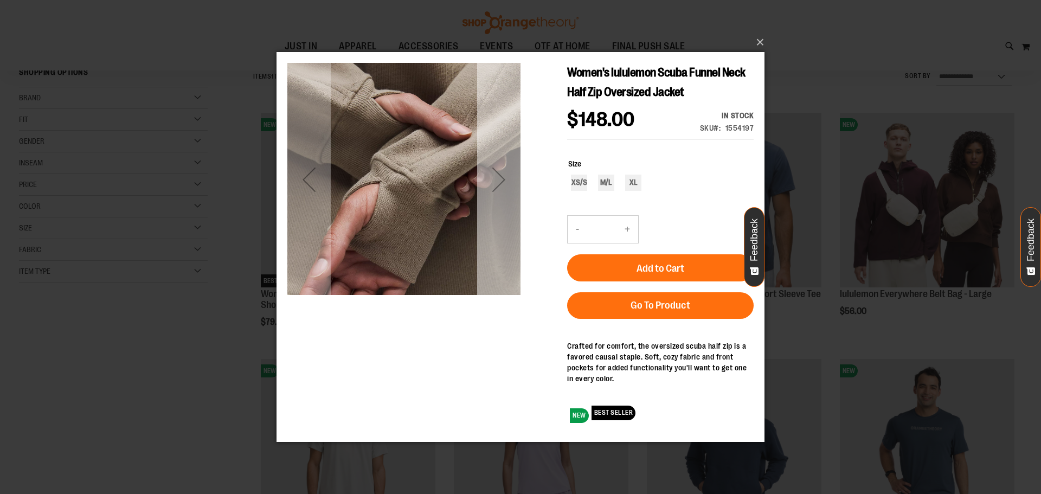
click at [505, 178] on div "Next" at bounding box center [498, 178] width 43 height 43
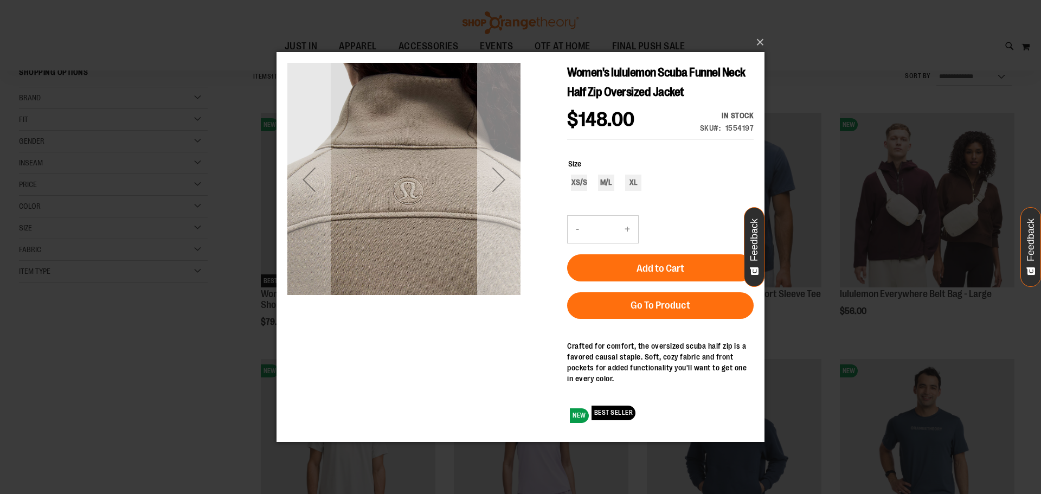
click at [505, 178] on div "Next" at bounding box center [498, 178] width 43 height 43
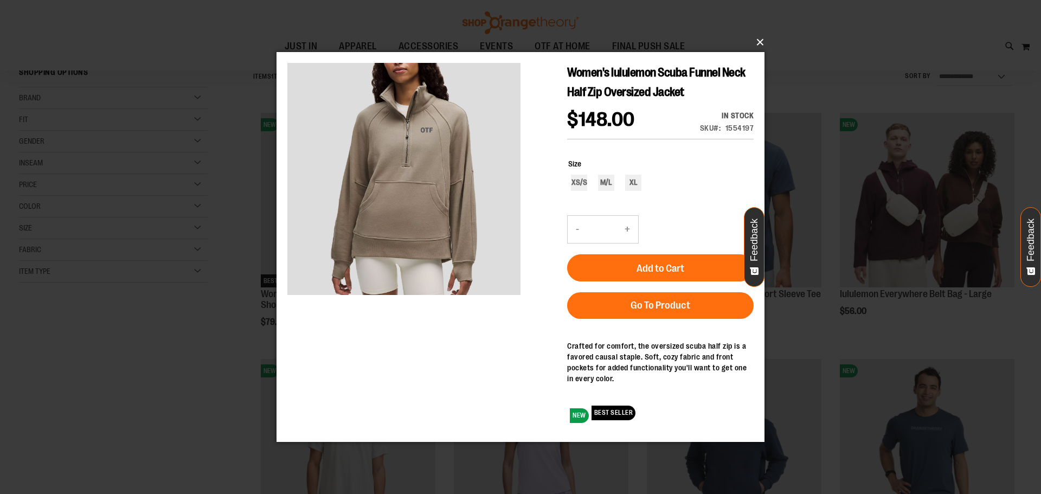
click at [757, 43] on button "×" at bounding box center [524, 42] width 488 height 24
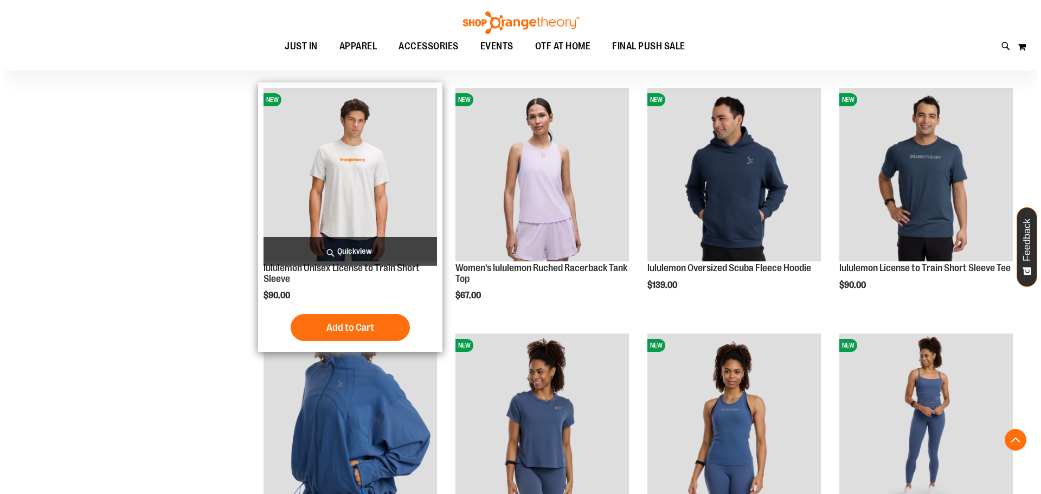
scroll to position [433, 0]
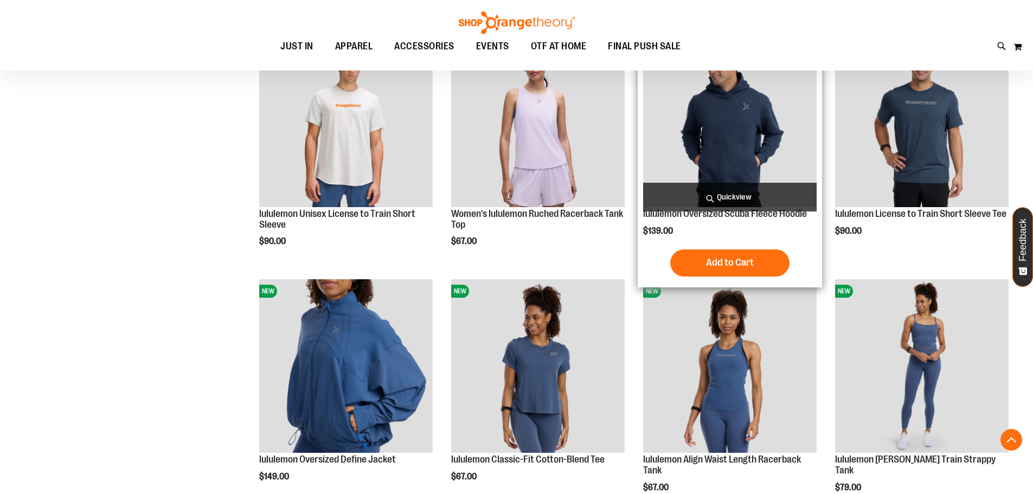
click at [702, 192] on span "Quickview" at bounding box center [730, 197] width 174 height 29
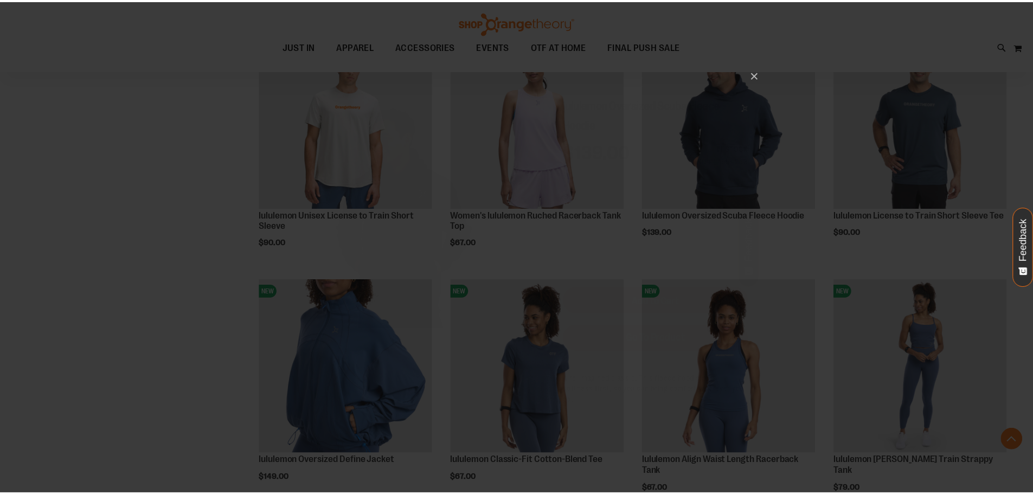
scroll to position [0, 0]
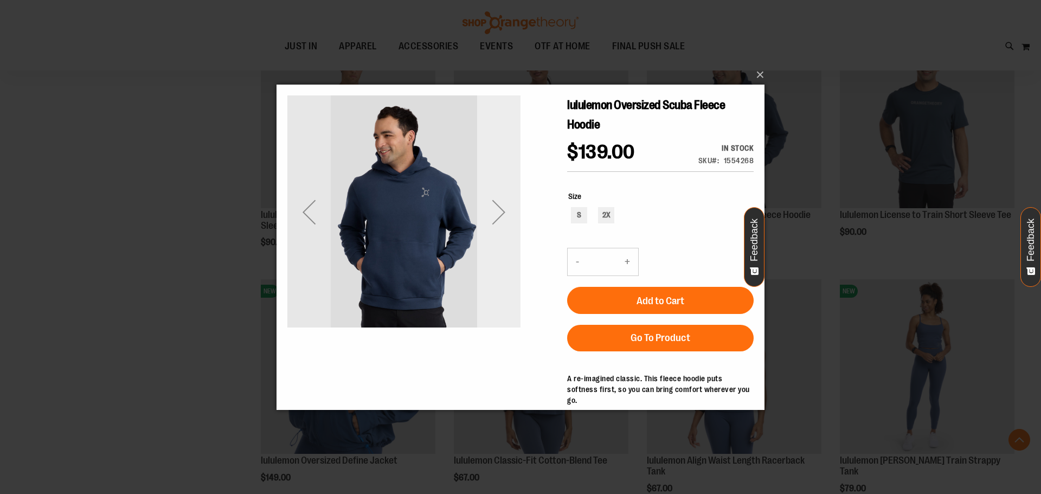
click at [498, 220] on div "Next" at bounding box center [498, 211] width 43 height 43
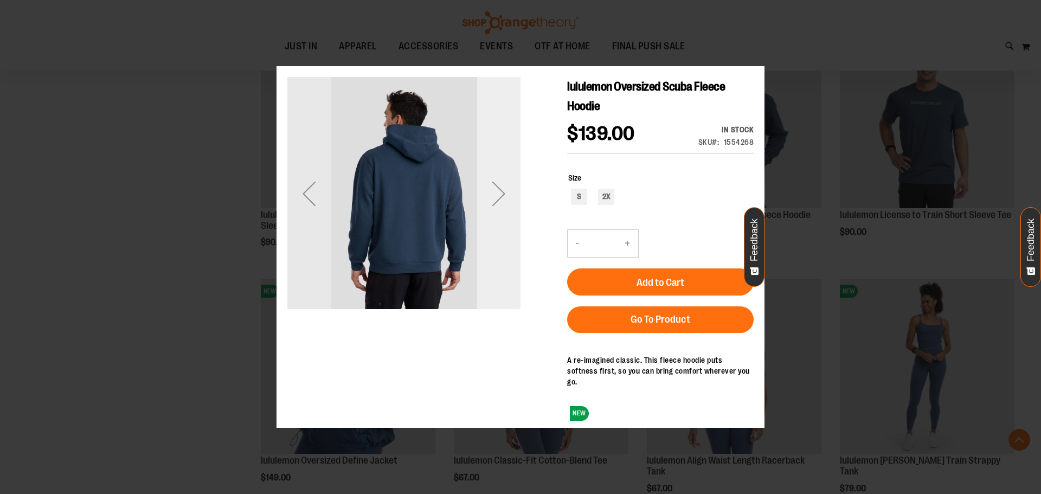
click at [501, 206] on div "Next" at bounding box center [498, 192] width 43 height 43
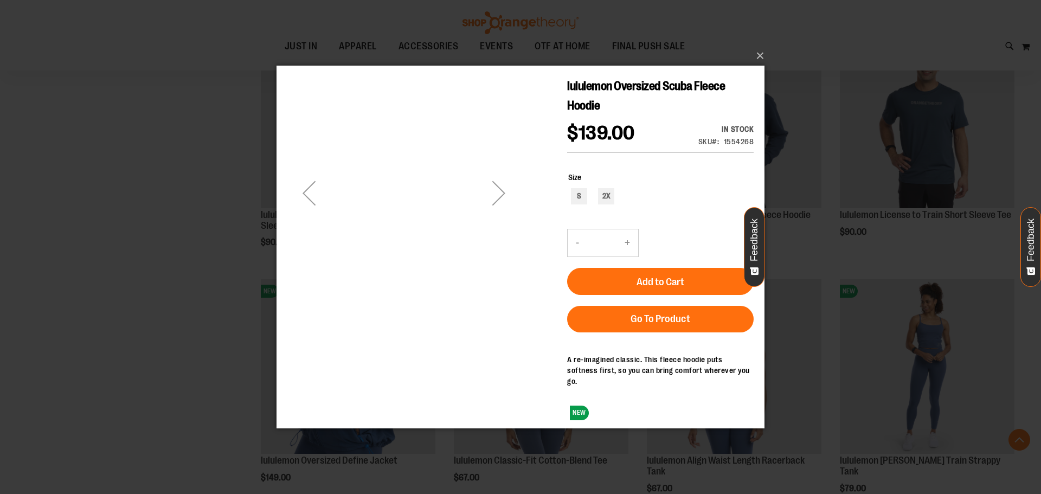
click at [501, 205] on div "Next" at bounding box center [498, 192] width 43 height 43
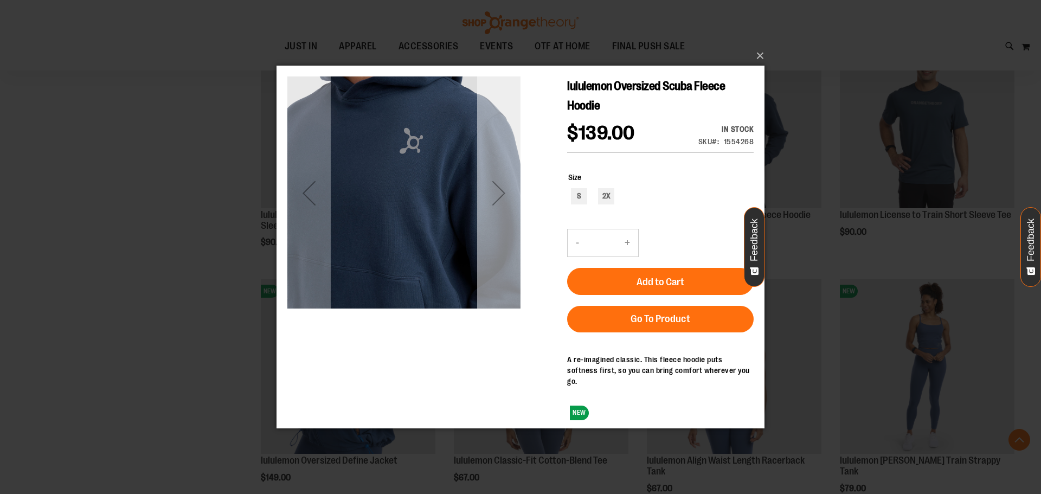
click at [501, 205] on div "Next" at bounding box center [498, 192] width 43 height 43
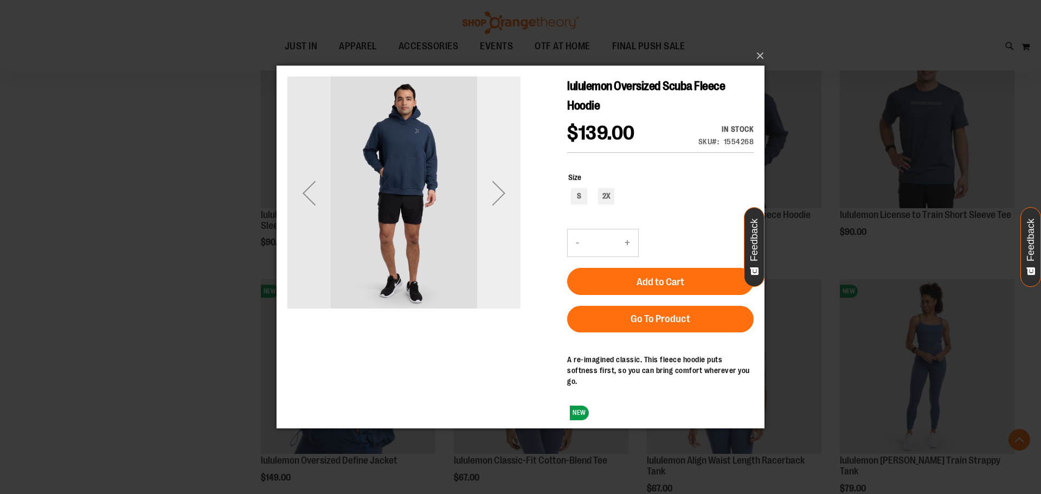
click at [494, 202] on div "Next" at bounding box center [498, 192] width 43 height 43
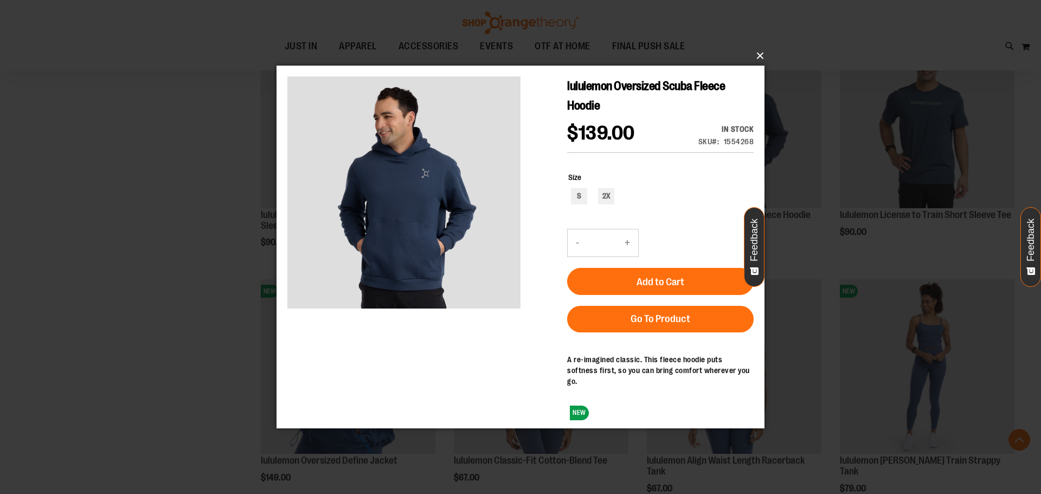
click at [767, 53] on button "×" at bounding box center [524, 56] width 488 height 24
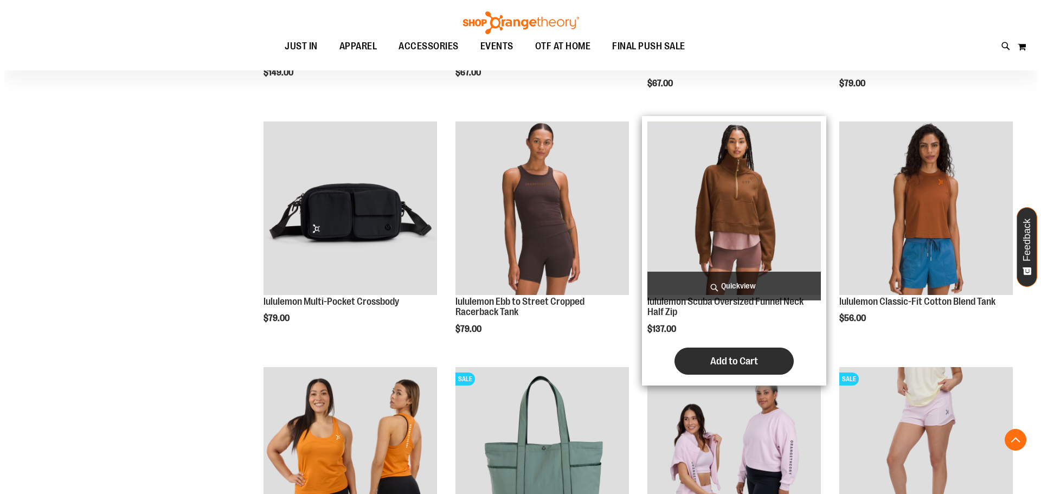
scroll to position [922, 0]
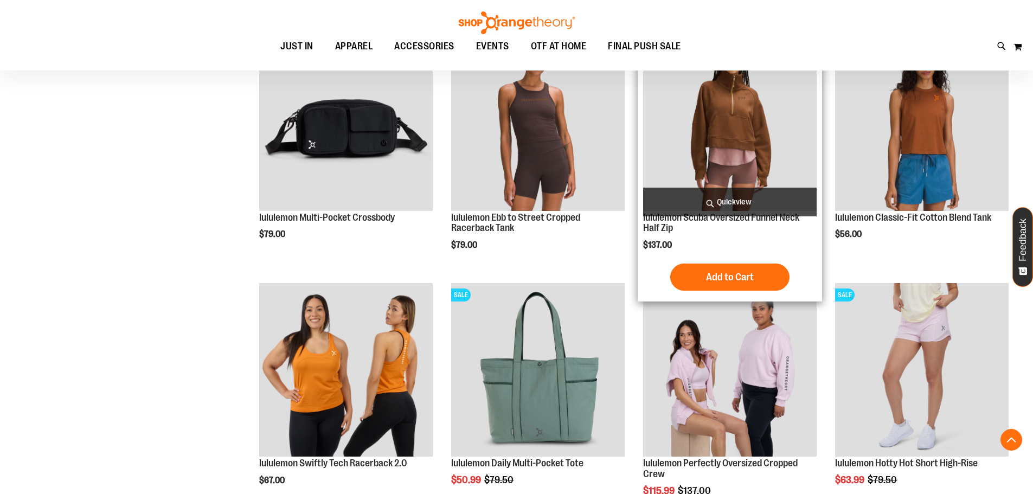
click at [740, 212] on span "Quickview" at bounding box center [730, 202] width 174 height 29
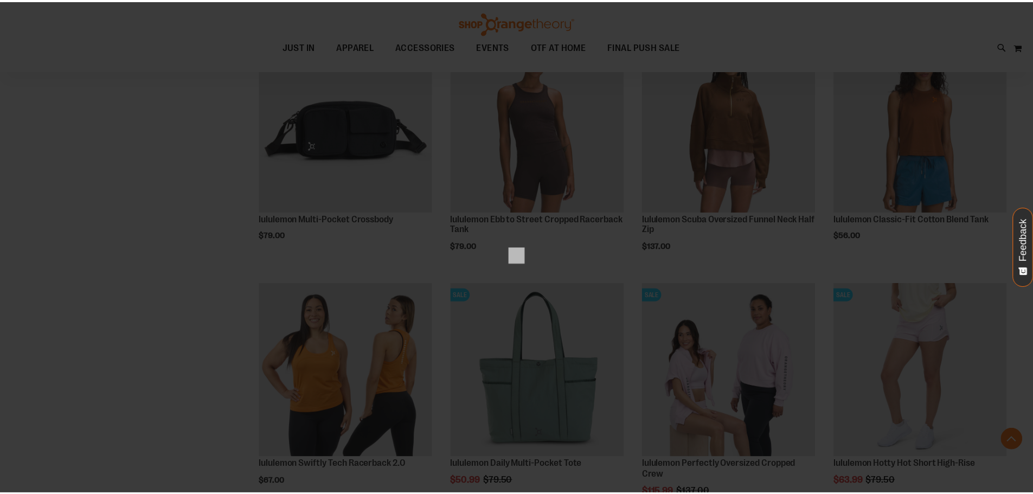
scroll to position [0, 0]
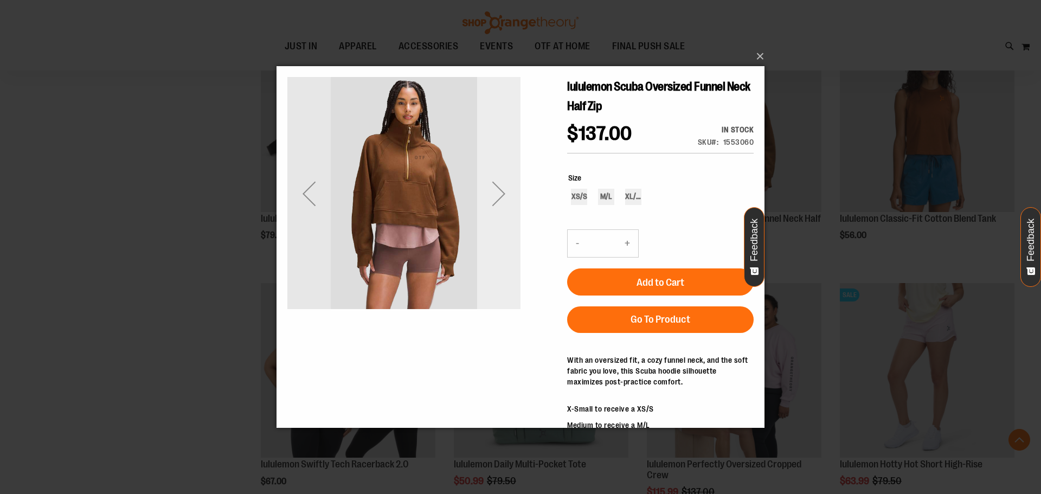
click at [500, 189] on div "Next" at bounding box center [498, 193] width 43 height 43
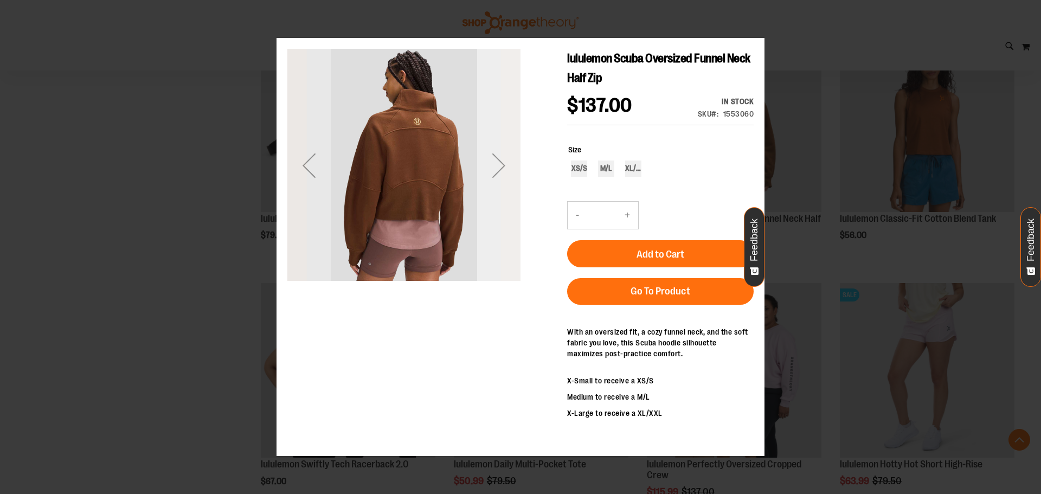
click at [499, 177] on div "Next" at bounding box center [498, 165] width 43 height 43
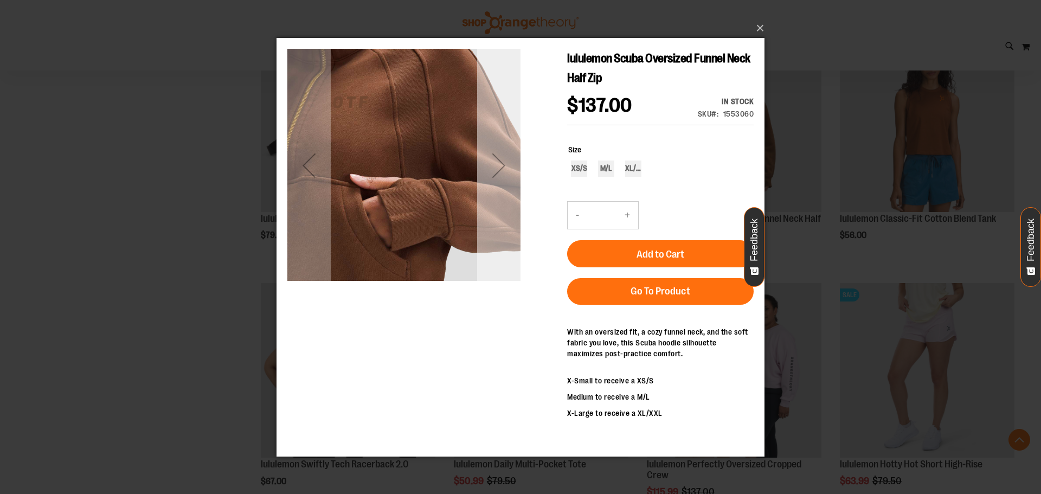
click at [497, 171] on div "Next" at bounding box center [498, 164] width 43 height 43
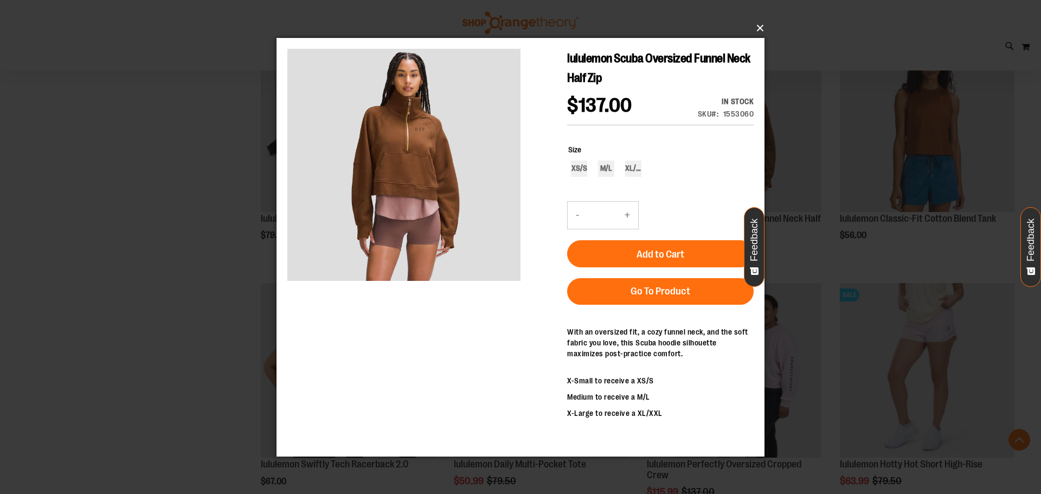
click at [757, 31] on button "×" at bounding box center [524, 28] width 488 height 24
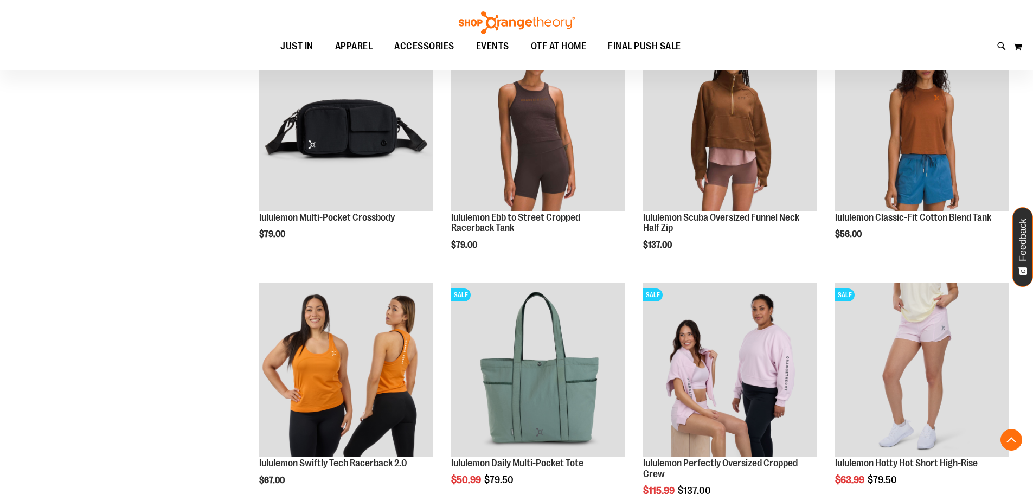
scroll to position [1301, 0]
